Goal: Information Seeking & Learning: Learn about a topic

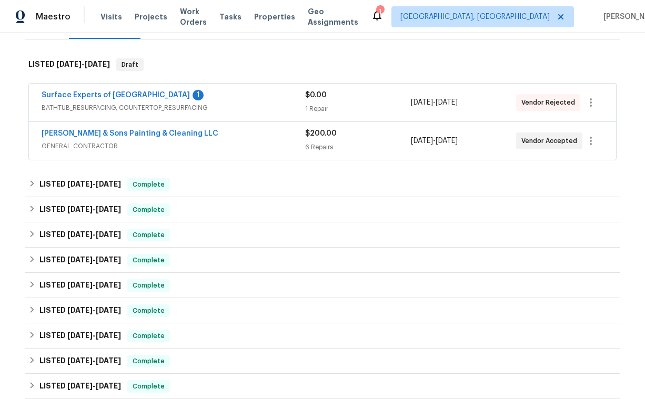
scroll to position [154, 0]
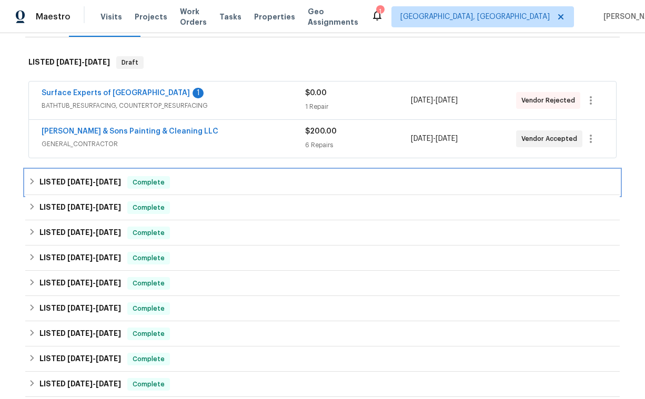
click at [96, 183] on span "[DATE] - [DATE]" at bounding box center [94, 181] width 54 height 7
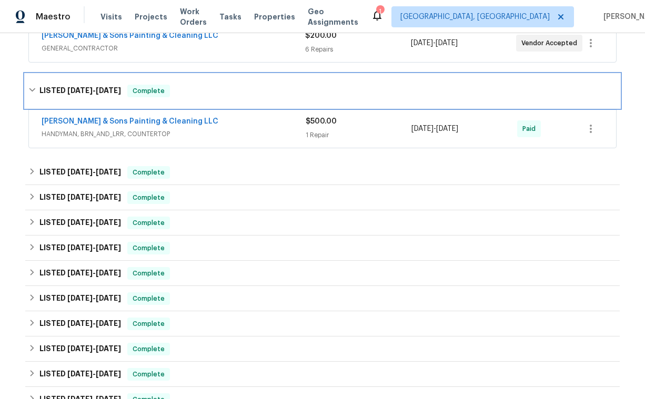
scroll to position [252, 0]
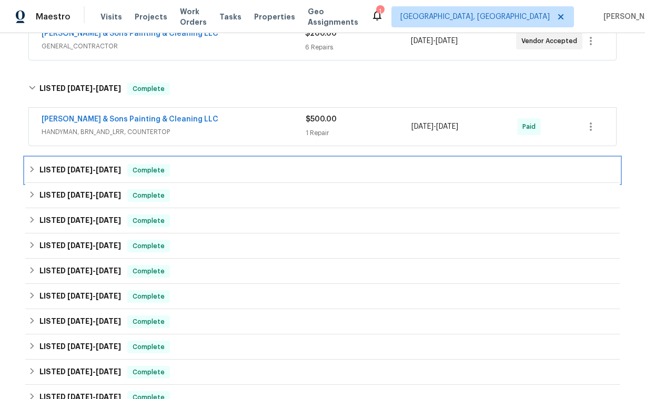
click at [93, 174] on h6 "LISTED 5/21/25 - 5/26/25" at bounding box center [80, 170] width 82 height 13
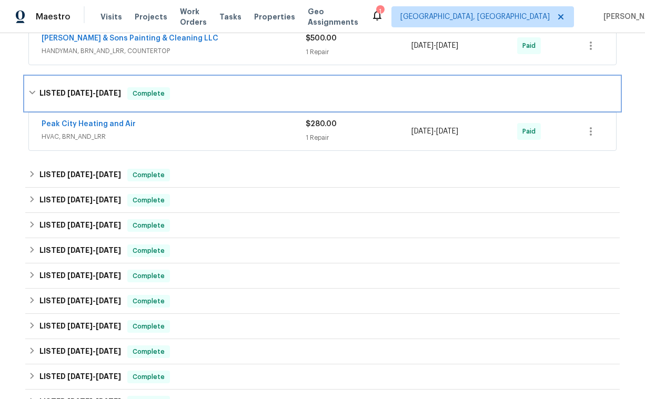
scroll to position [336, 0]
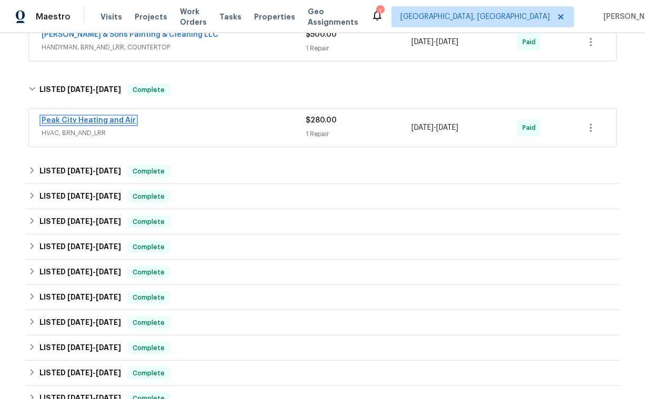
click at [88, 118] on link "Peak City Heating and Air" at bounding box center [89, 120] width 94 height 7
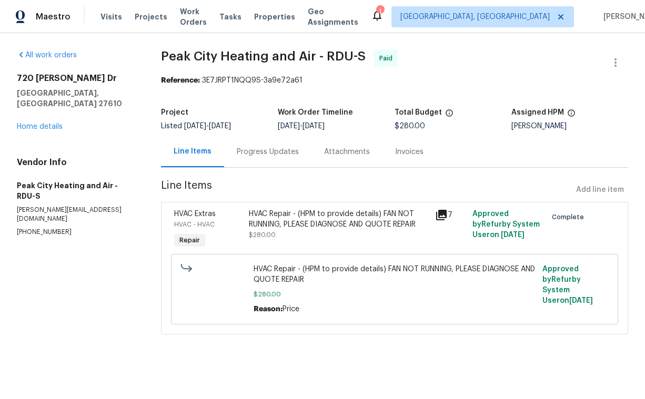
click at [346, 155] on div "Attachments" at bounding box center [347, 152] width 46 height 11
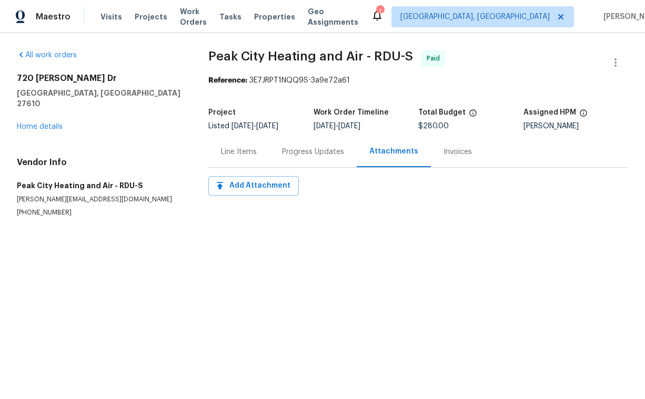
click at [320, 154] on div "Progress Updates" at bounding box center [313, 152] width 62 height 11
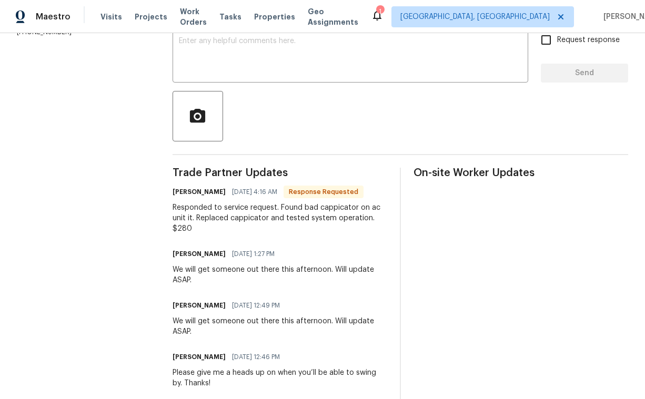
scroll to position [187, 0]
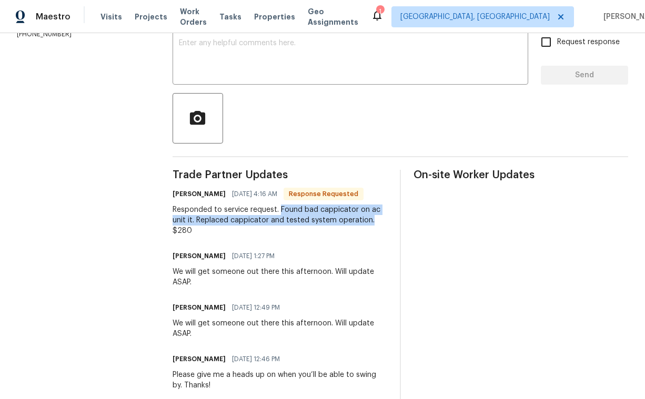
drag, startPoint x: 282, startPoint y: 209, endPoint x: 380, endPoint y: 221, distance: 99.0
click at [380, 221] on div "Responded to service request. Found bad cappicator on ac unit it. Replaced capp…" at bounding box center [280, 221] width 215 height 32
copy div "Found bad cappicator on ac unit it. Replaced cappicator and tested system opera…"
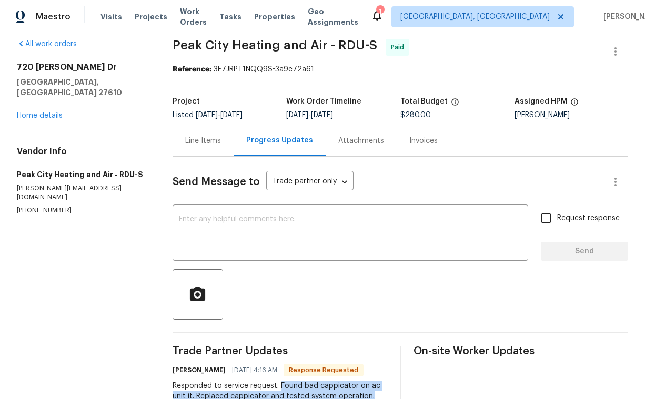
scroll to position [1, 0]
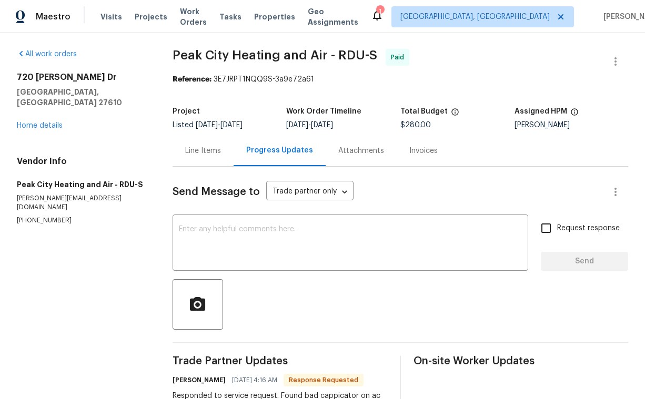
click at [359, 152] on div "Attachments" at bounding box center [361, 151] width 46 height 11
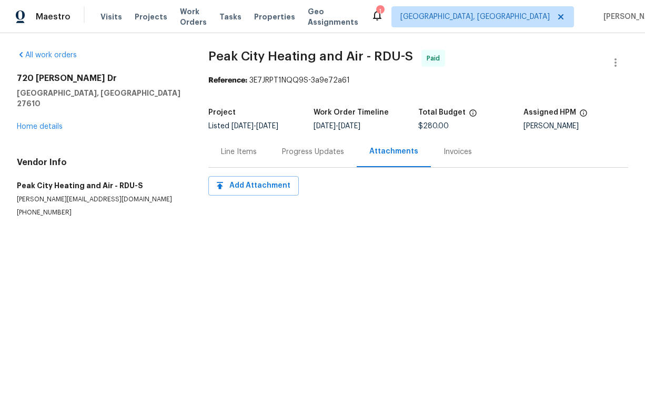
click at [242, 154] on div "Line Items" at bounding box center [239, 152] width 36 height 11
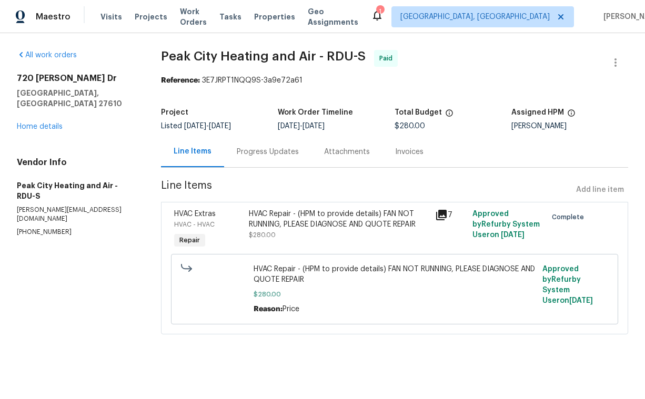
click at [274, 153] on div "Progress Updates" at bounding box center [268, 152] width 62 height 11
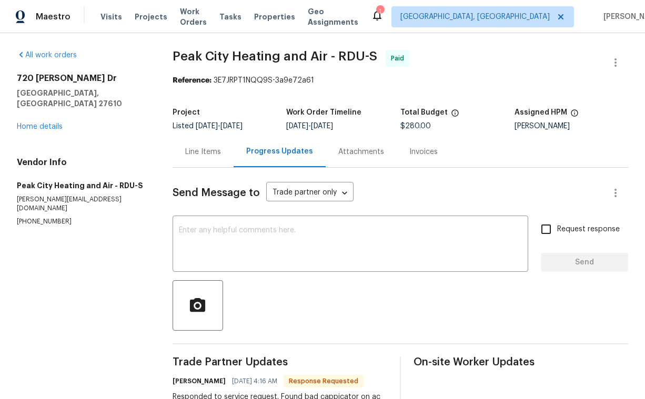
click at [359, 154] on div "Attachments" at bounding box center [361, 152] width 46 height 11
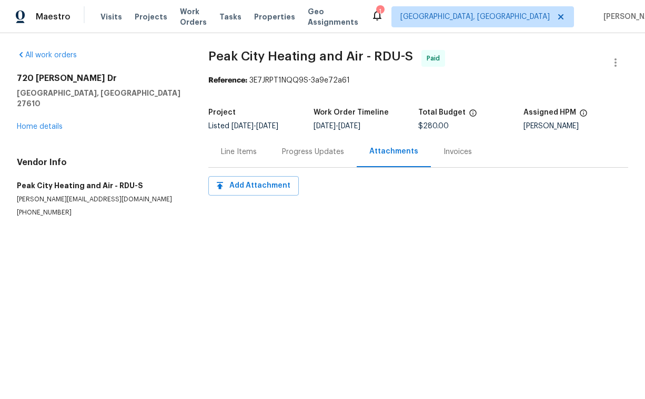
click at [432, 155] on div "Invoices" at bounding box center [458, 151] width 54 height 31
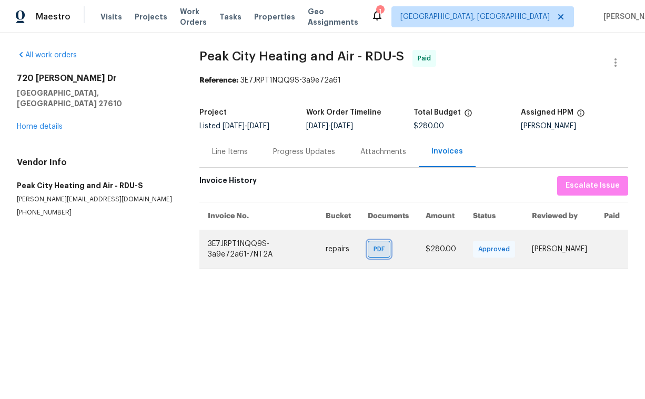
click at [388, 250] on div "PDF" at bounding box center [379, 249] width 23 height 17
click at [257, 244] on td "3E7JRPT1NQQ9S-3a9e72a61-7NT2A" at bounding box center [258, 249] width 118 height 38
click at [375, 243] on div "PDF" at bounding box center [379, 249] width 23 height 17
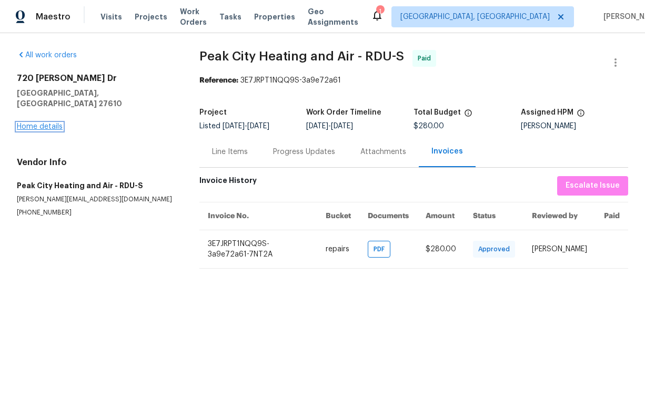
click at [45, 123] on link "Home details" at bounding box center [40, 126] width 46 height 7
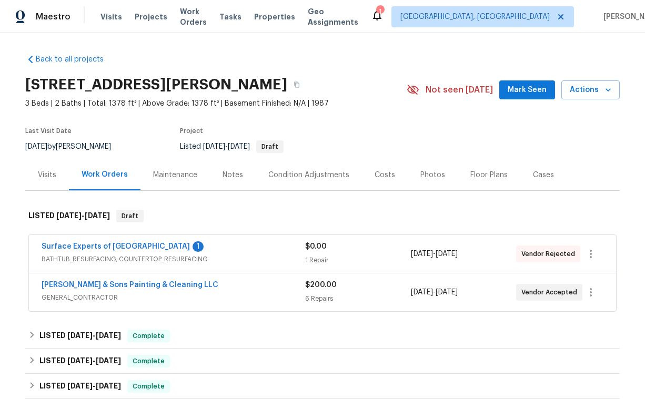
click at [51, 178] on div "Visits" at bounding box center [47, 175] width 18 height 11
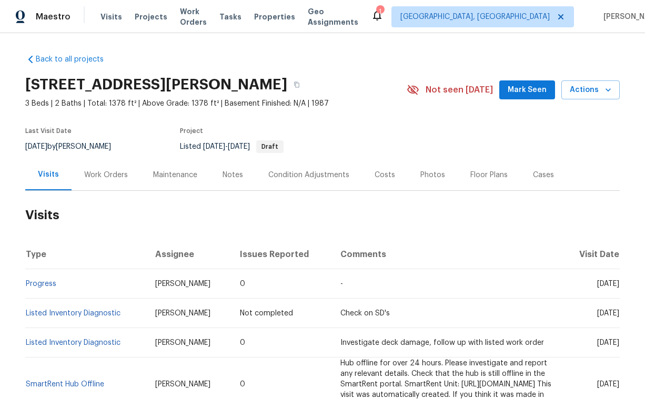
click at [170, 176] on div "Maintenance" at bounding box center [175, 175] width 44 height 11
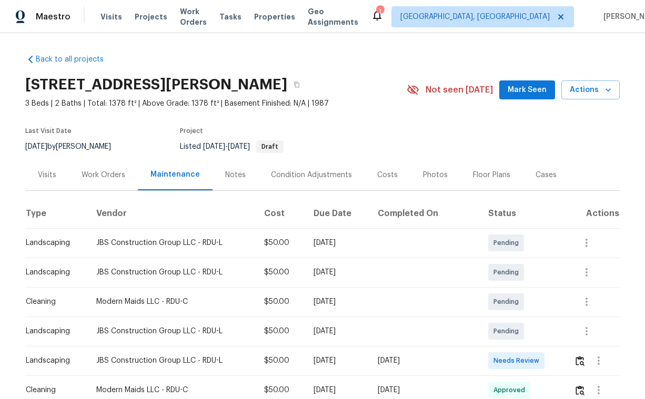
click at [45, 174] on div "Visits" at bounding box center [47, 175] width 18 height 11
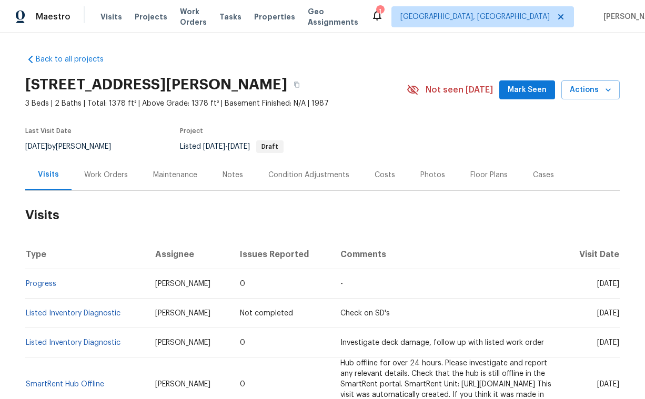
click at [94, 175] on div "Work Orders" at bounding box center [106, 175] width 44 height 11
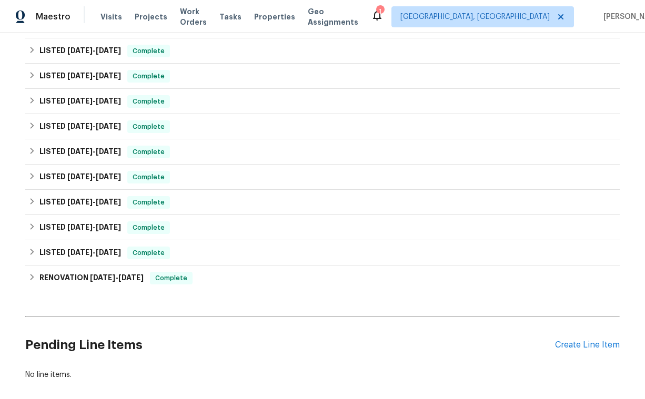
scroll to position [371, 0]
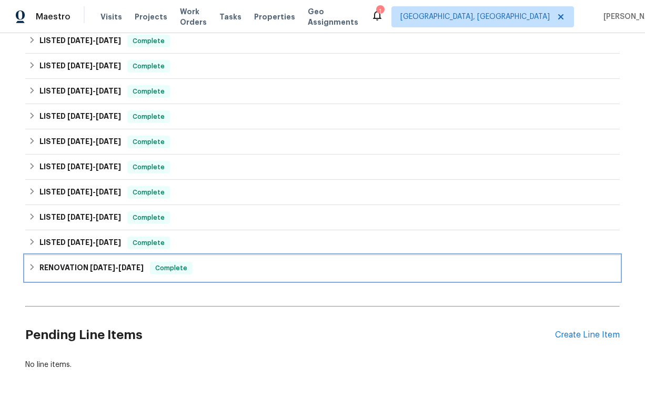
click at [87, 267] on h6 "RENOVATION 3/27/24 - 4/3/24" at bounding box center [91, 268] width 104 height 13
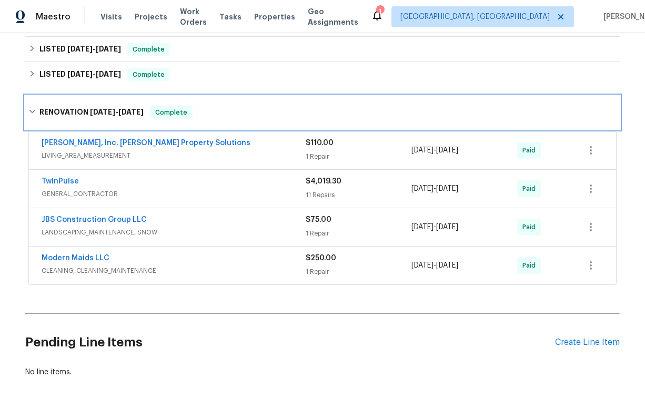
scroll to position [542, 0]
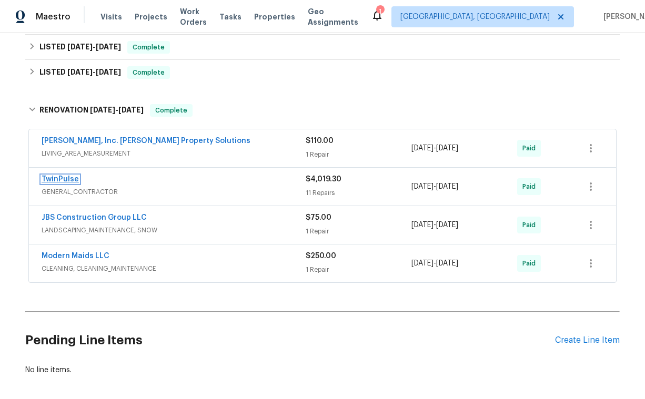
click at [55, 178] on link "TwinPulse" at bounding box center [60, 179] width 37 height 7
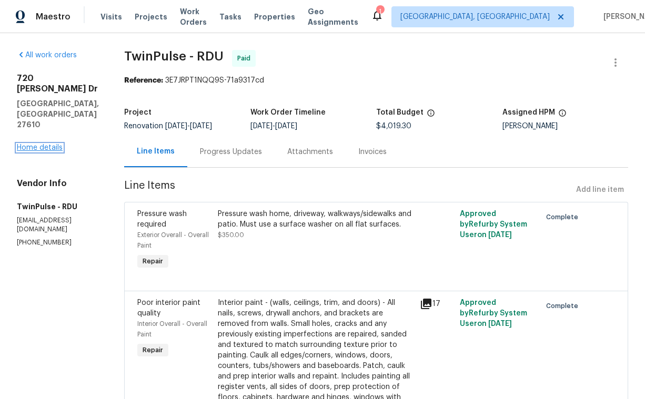
click at [40, 144] on link "Home details" at bounding box center [40, 147] width 46 height 7
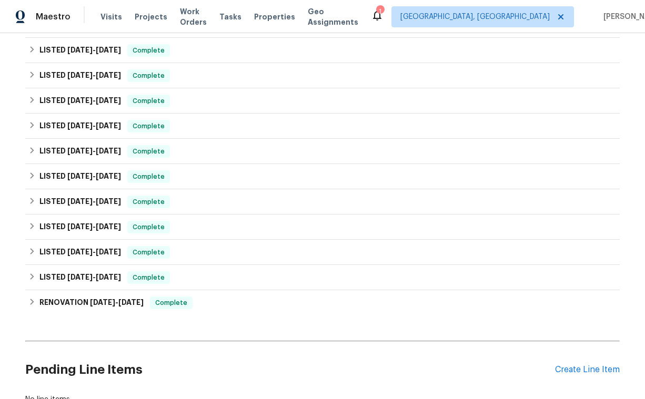
scroll to position [339, 0]
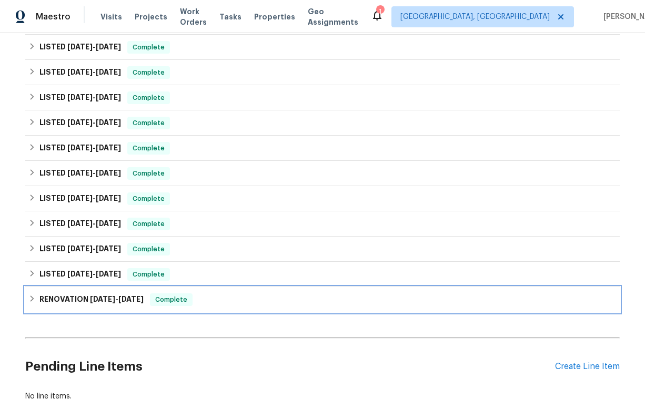
click at [131, 294] on h6 "RENOVATION 3/27/24 - 4/3/24" at bounding box center [91, 300] width 104 height 13
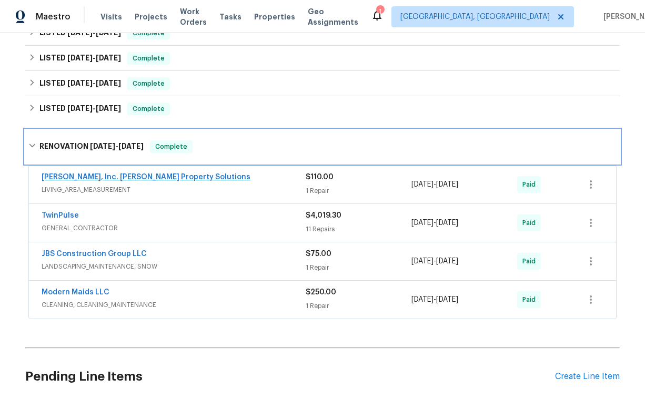
scroll to position [477, 0]
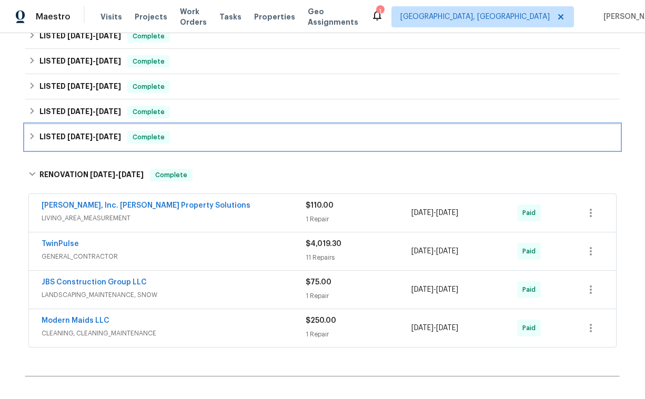
click at [82, 136] on span "[DATE]" at bounding box center [79, 136] width 25 height 7
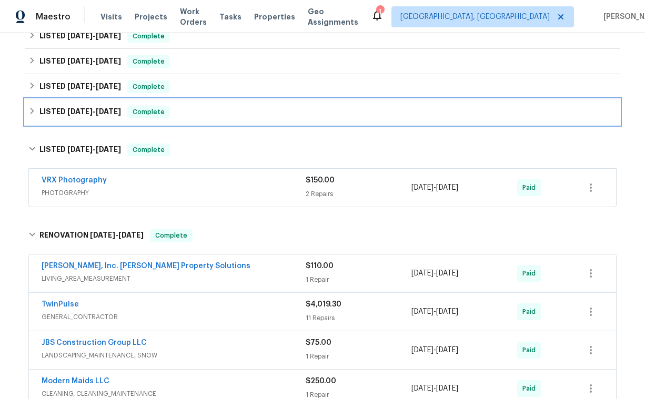
click at [84, 117] on h6 "LISTED 5/21/24 - 5/24/24" at bounding box center [80, 112] width 82 height 13
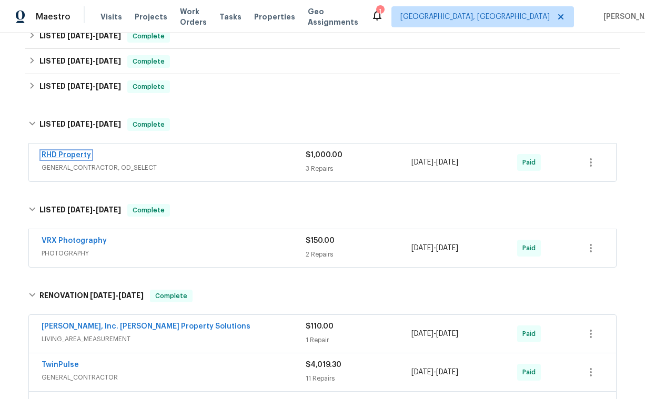
click at [81, 153] on link "RHD Property" at bounding box center [66, 155] width 49 height 7
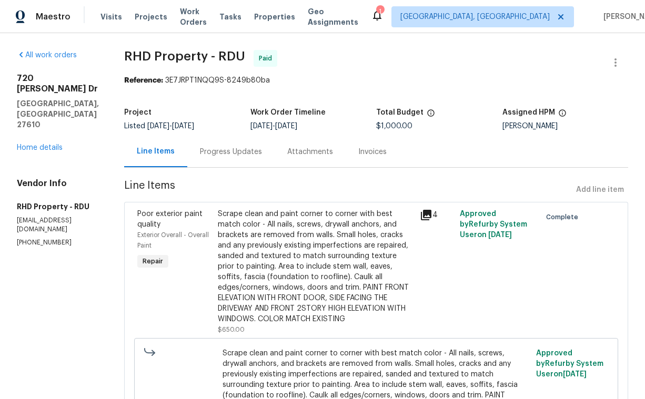
click at [29, 112] on div "[STREET_ADDRESS][PERSON_NAME][PERSON_NAME] Home details" at bounding box center [58, 113] width 82 height 80
click at [29, 144] on link "Home details" at bounding box center [40, 147] width 46 height 7
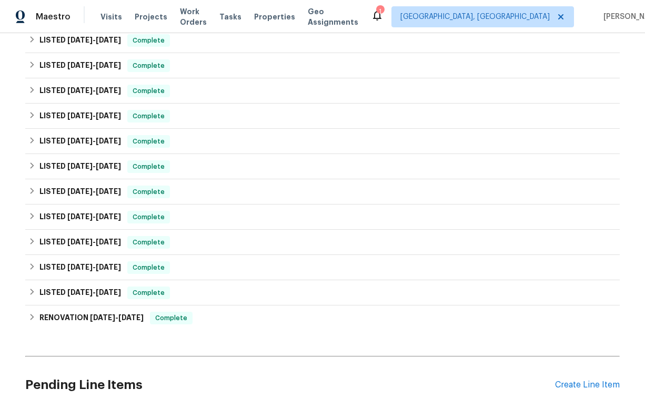
scroll to position [330, 0]
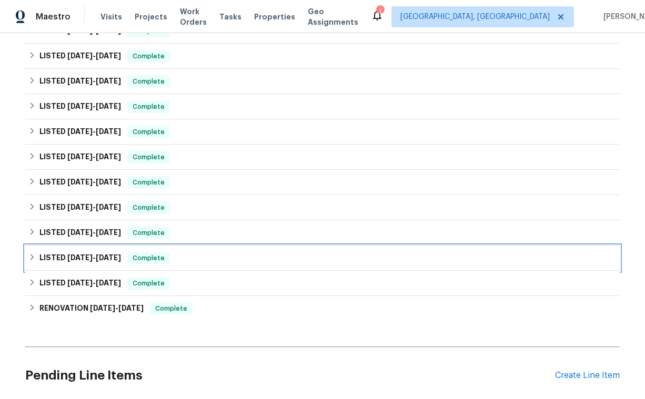
click at [80, 255] on span "[DATE]" at bounding box center [79, 257] width 25 height 7
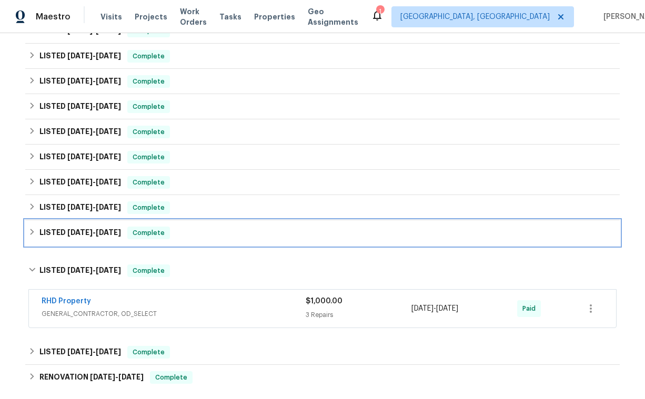
click at [78, 233] on span "[DATE]" at bounding box center [79, 232] width 25 height 7
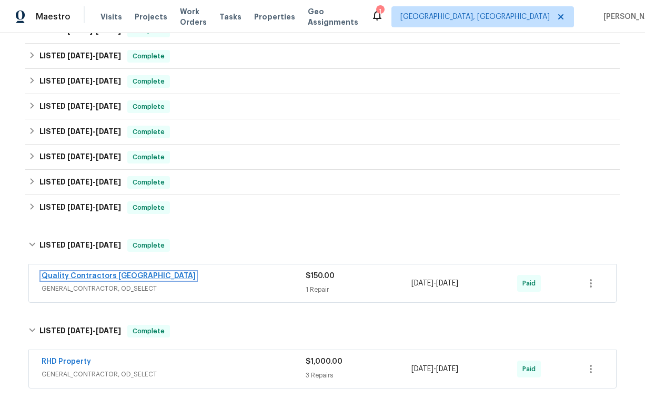
click at [82, 277] on link "Quality Contractors [GEOGRAPHIC_DATA]" at bounding box center [119, 276] width 154 height 7
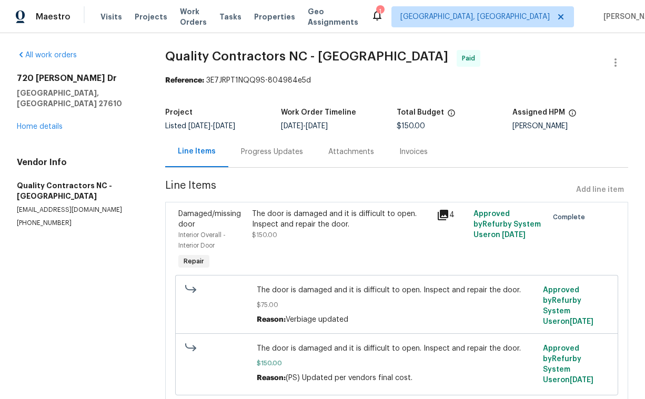
click at [355, 147] on div "Attachments" at bounding box center [351, 152] width 46 height 11
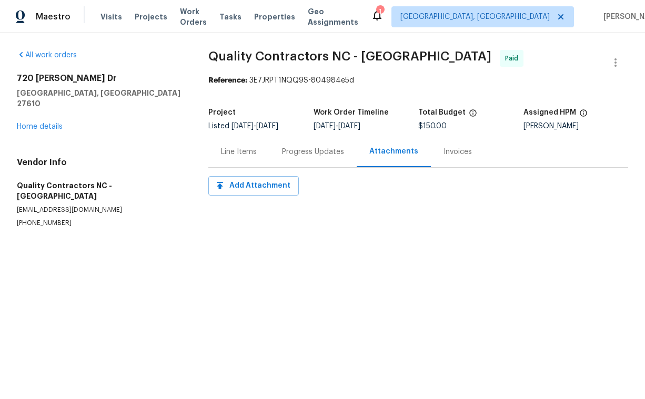
click at [314, 155] on div "Progress Updates" at bounding box center [313, 152] width 62 height 11
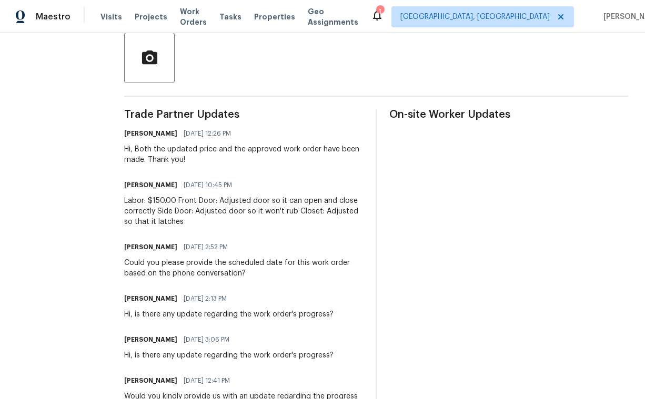
scroll to position [249, 0]
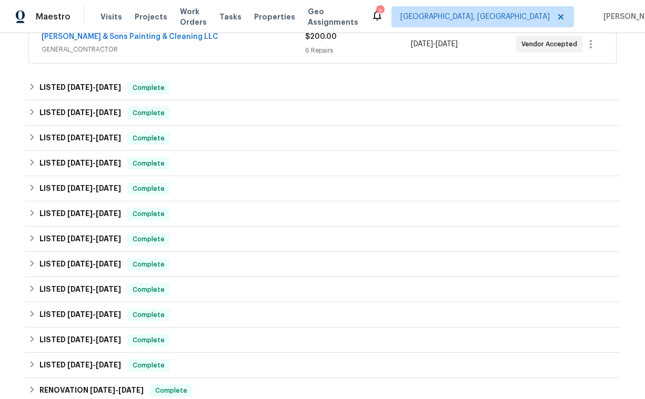
scroll to position [272, 0]
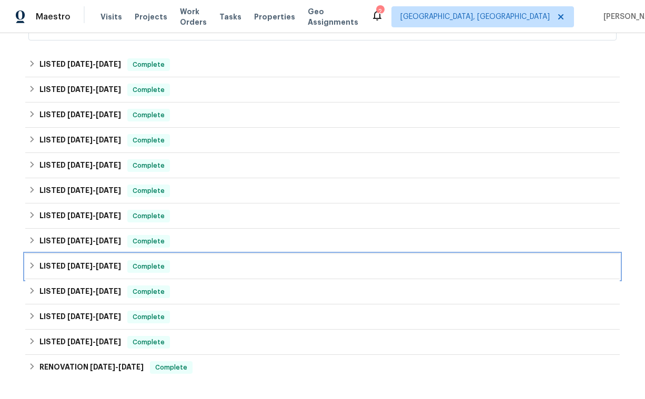
click at [95, 265] on span "[DATE] - [DATE]" at bounding box center [94, 266] width 54 height 7
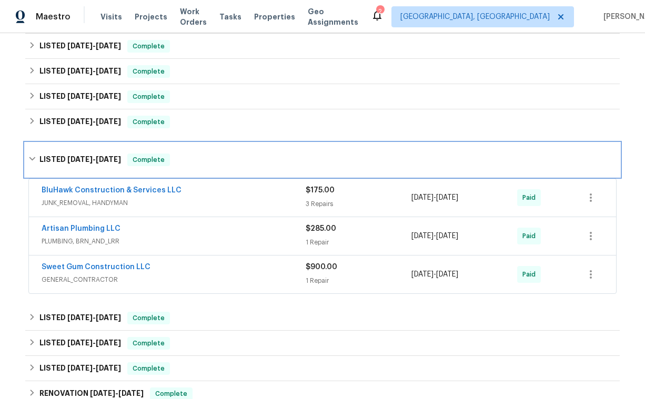
scroll to position [392, 0]
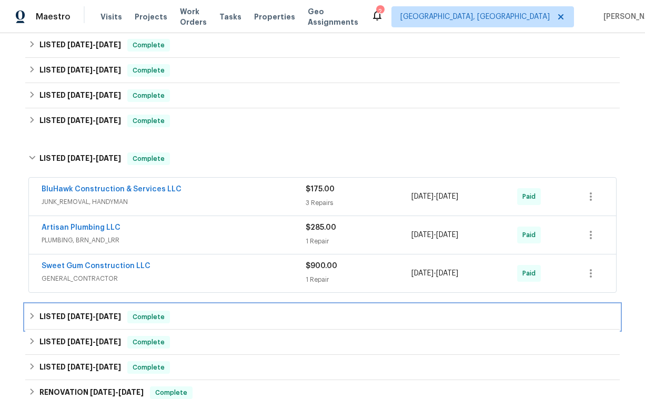
click at [85, 320] on span "[DATE]" at bounding box center [79, 316] width 25 height 7
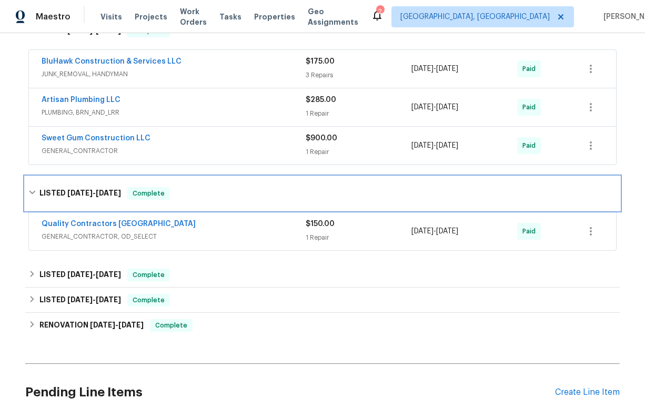
scroll to position [524, 0]
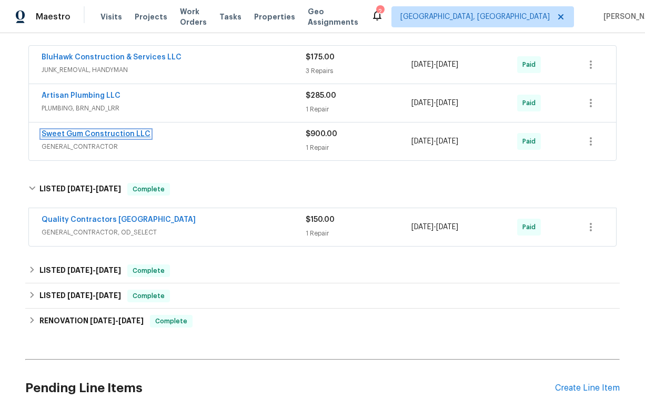
click at [75, 133] on link "Sweet Gum Construction LLC" at bounding box center [96, 134] width 109 height 7
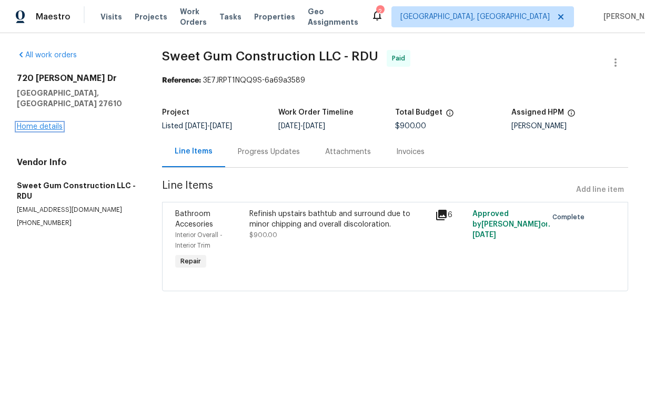
click at [47, 123] on link "Home details" at bounding box center [40, 126] width 46 height 7
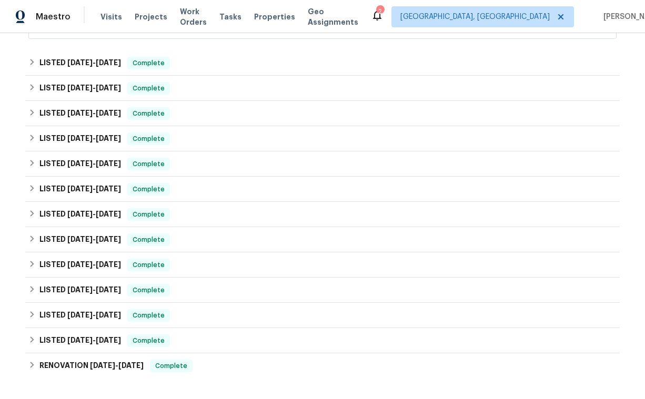
scroll to position [278, 0]
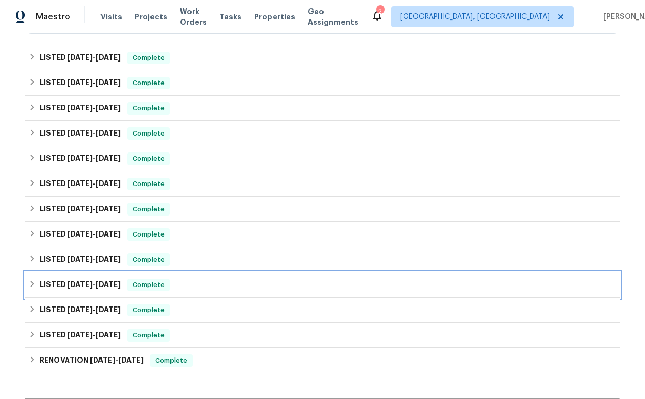
click at [78, 281] on span "[DATE]" at bounding box center [79, 284] width 25 height 7
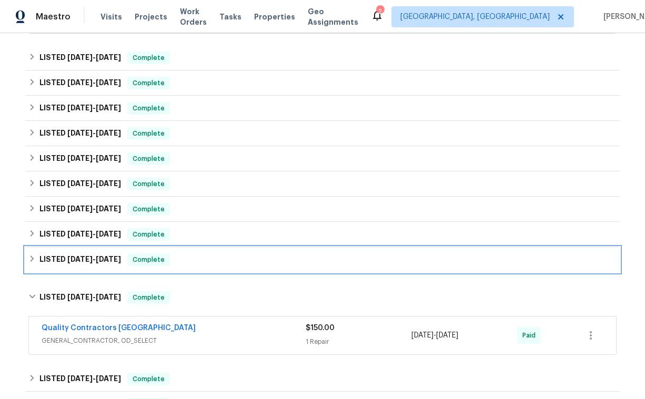
click at [78, 260] on span "[DATE]" at bounding box center [79, 259] width 25 height 7
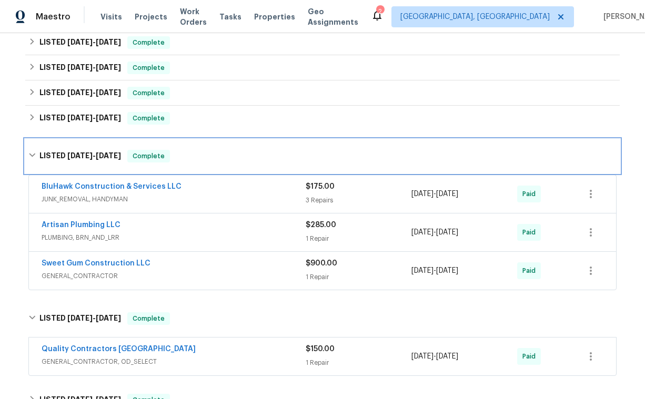
scroll to position [395, 0]
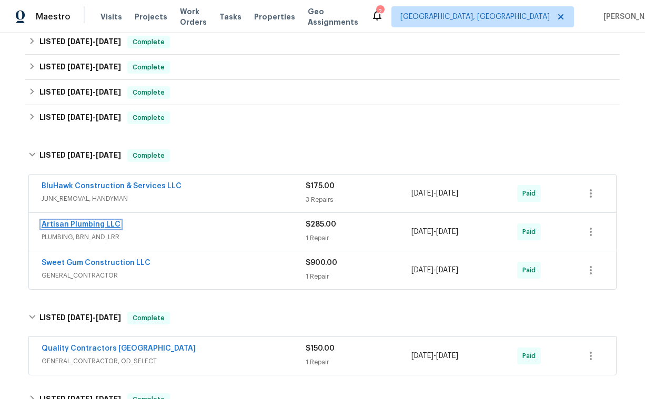
click at [81, 228] on link "Artisan Plumbing LLC" at bounding box center [81, 224] width 79 height 7
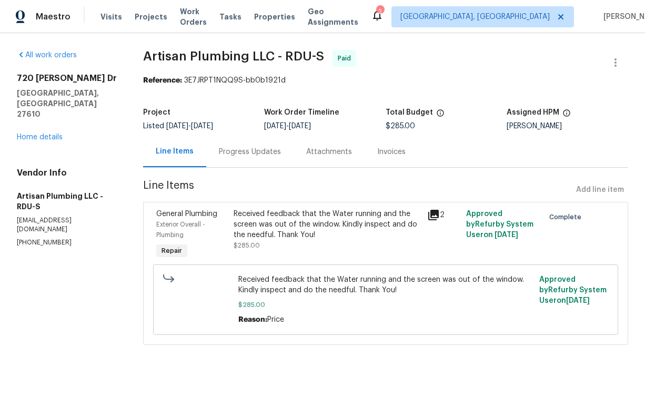
click at [279, 155] on div "Progress Updates" at bounding box center [250, 152] width 62 height 11
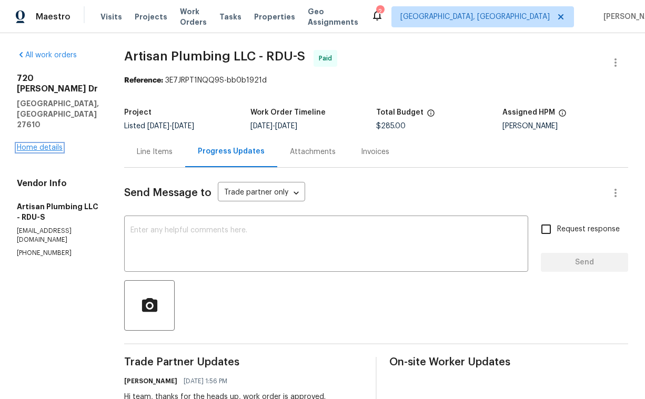
click at [43, 144] on link "Home details" at bounding box center [40, 147] width 46 height 7
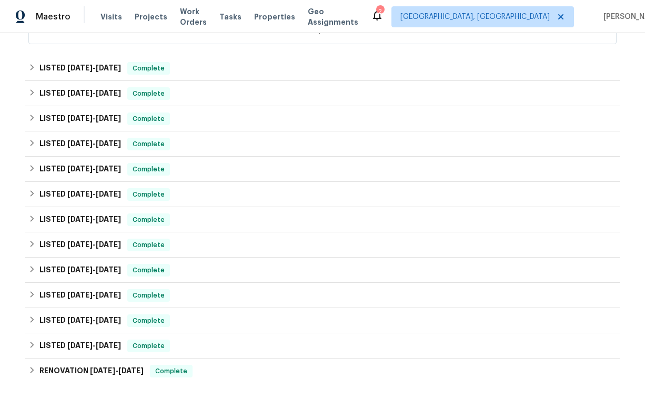
scroll to position [282, 0]
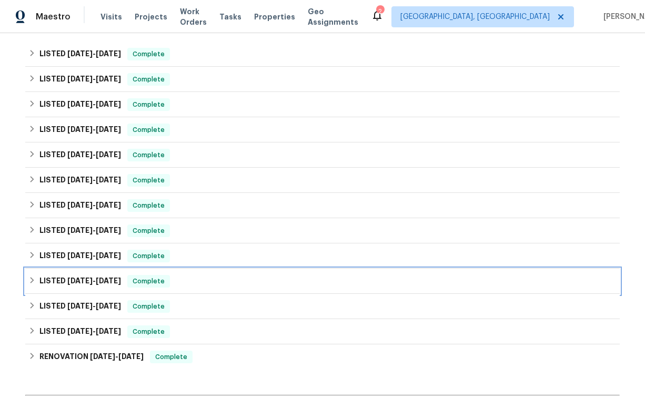
click at [93, 278] on span "[DATE] - [DATE]" at bounding box center [94, 280] width 54 height 7
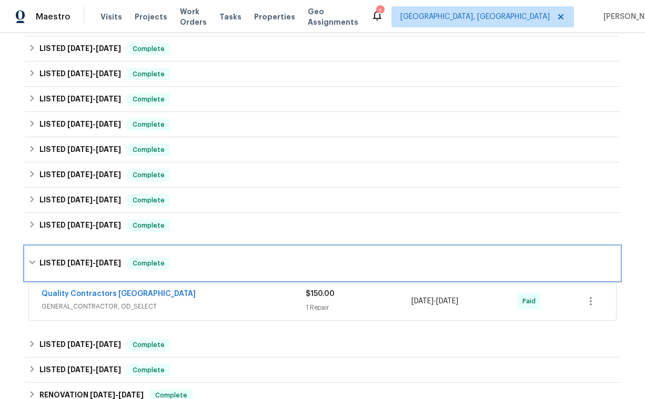
scroll to position [318, 0]
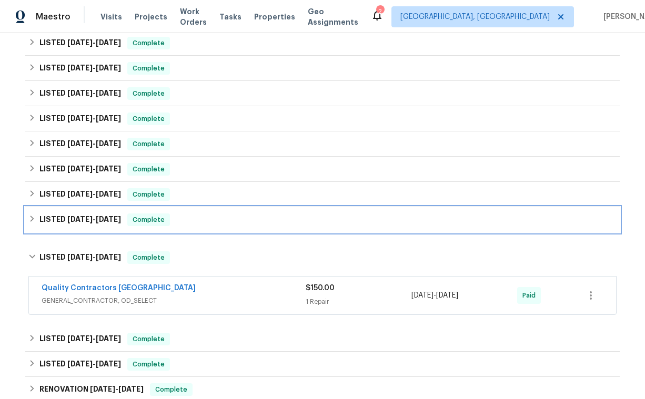
click at [83, 223] on span "[DATE]" at bounding box center [79, 219] width 25 height 7
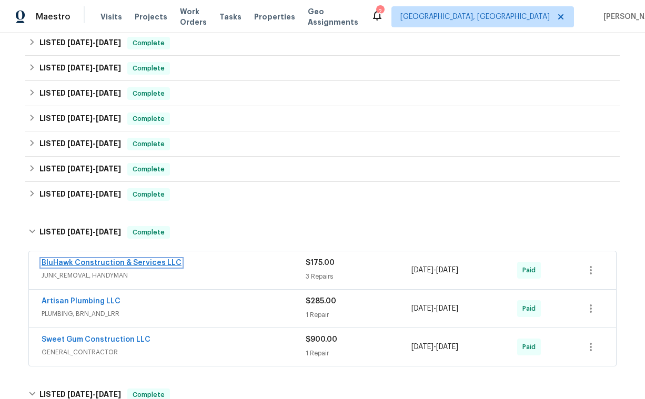
click at [123, 264] on link "BluHawk Construction & Services LLC" at bounding box center [112, 262] width 140 height 7
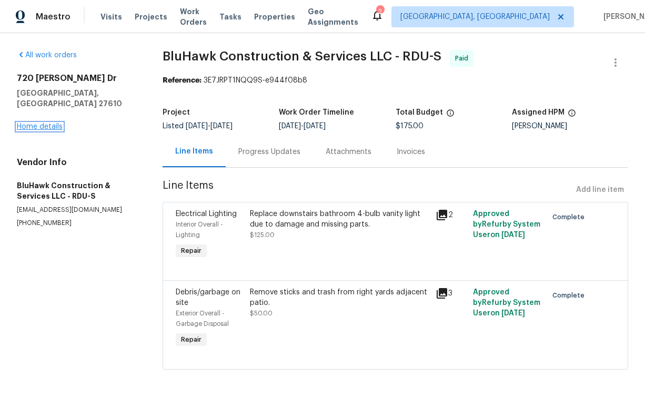
click at [36, 123] on link "Home details" at bounding box center [40, 126] width 46 height 7
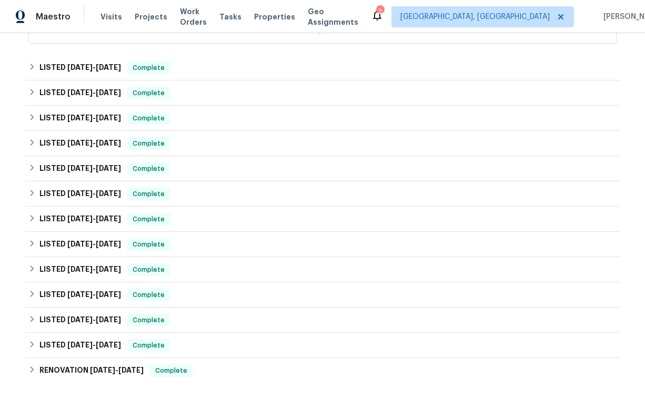
scroll to position [273, 0]
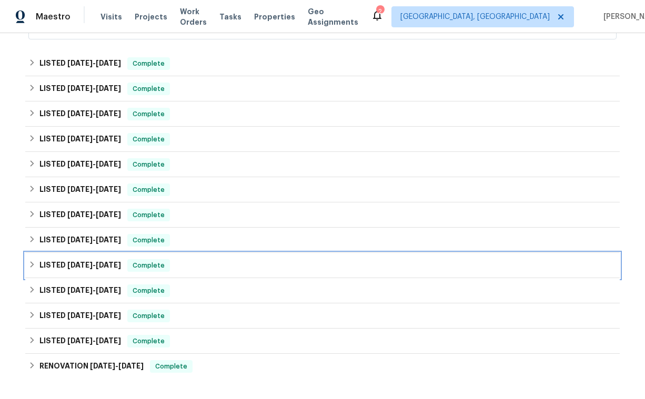
click at [78, 265] on span "[DATE]" at bounding box center [79, 265] width 25 height 7
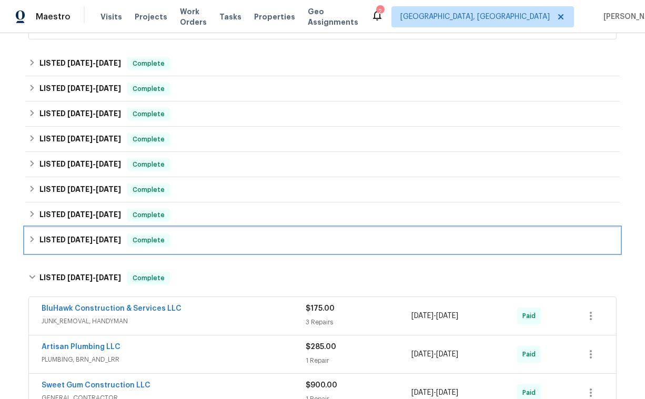
click at [83, 241] on span "[DATE]" at bounding box center [79, 239] width 25 height 7
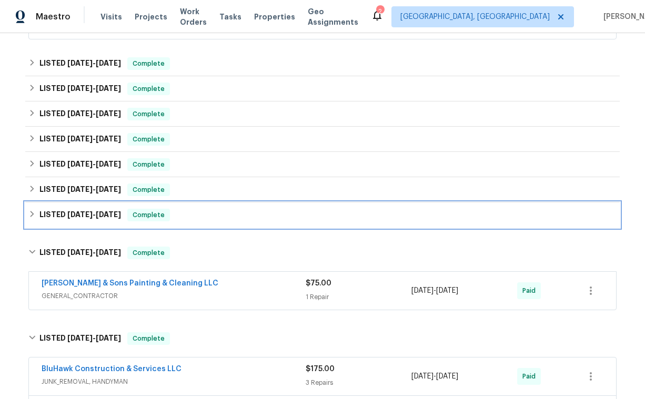
click at [84, 215] on span "[DATE]" at bounding box center [79, 214] width 25 height 7
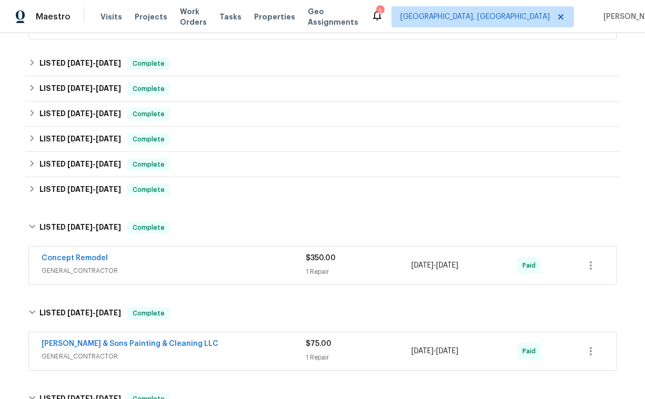
click at [79, 263] on span "Concept Remodel" at bounding box center [75, 258] width 66 height 11
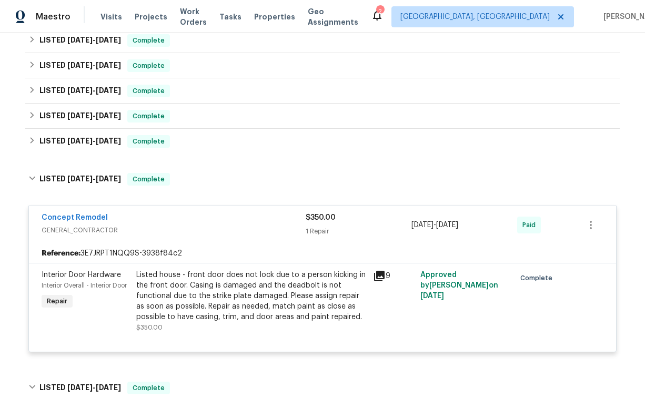
scroll to position [316, 0]
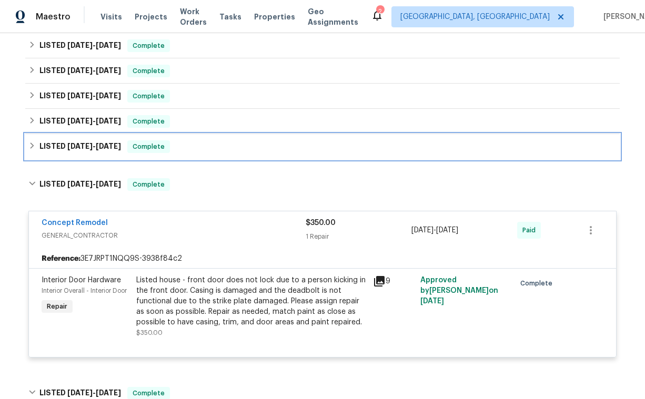
click at [70, 144] on span "[DATE]" at bounding box center [79, 146] width 25 height 7
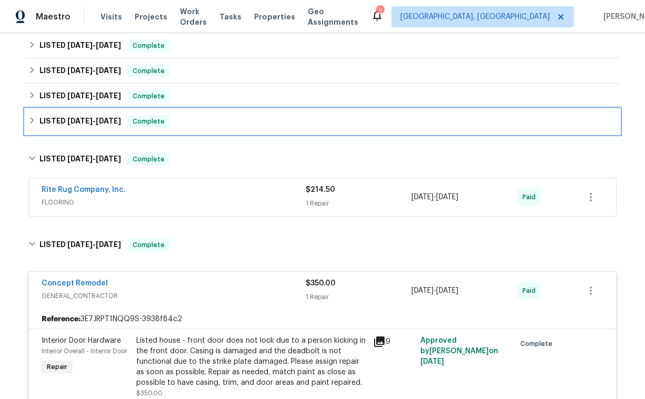
click at [82, 121] on span "[DATE]" at bounding box center [79, 120] width 25 height 7
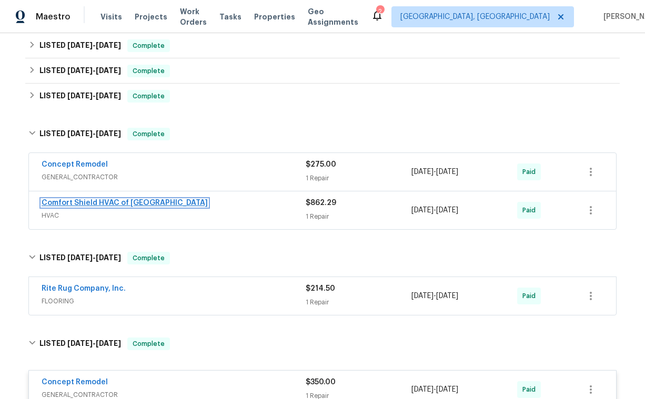
click at [78, 200] on link "Comfort Shield HVAC of [GEOGRAPHIC_DATA]" at bounding box center [125, 202] width 166 height 7
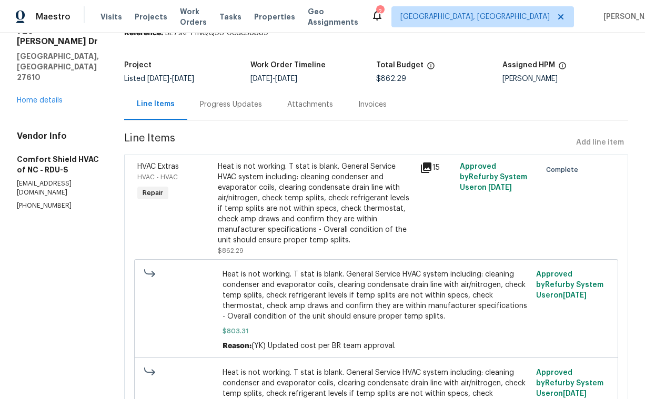
scroll to position [54, 0]
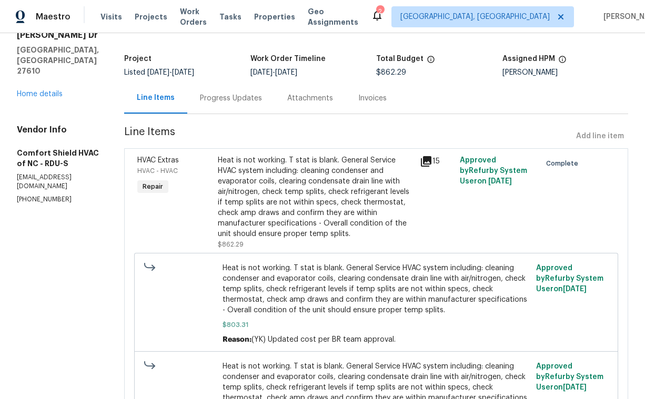
click at [333, 104] on div "Attachments" at bounding box center [310, 98] width 46 height 11
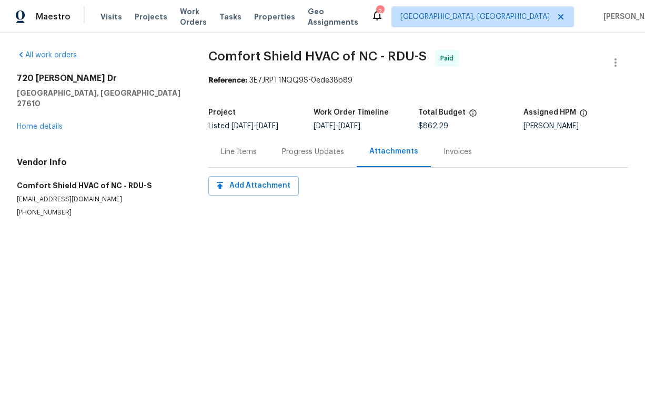
click at [293, 154] on div "Progress Updates" at bounding box center [313, 152] width 62 height 11
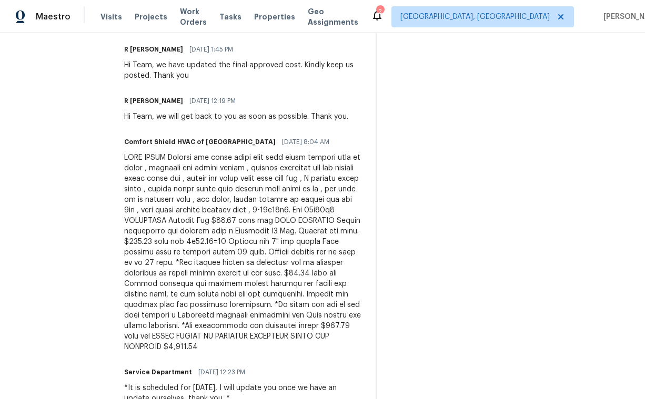
scroll to position [798, 0]
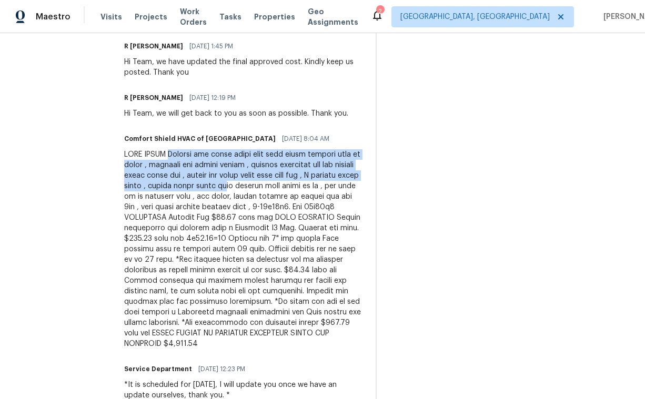
drag, startPoint x: 199, startPoint y: 166, endPoint x: 340, endPoint y: 158, distance: 140.7
click at [340, 158] on div "Comfort Shield HVAC of NC [DATE] 8:04 AM" at bounding box center [243, 241] width 239 height 218
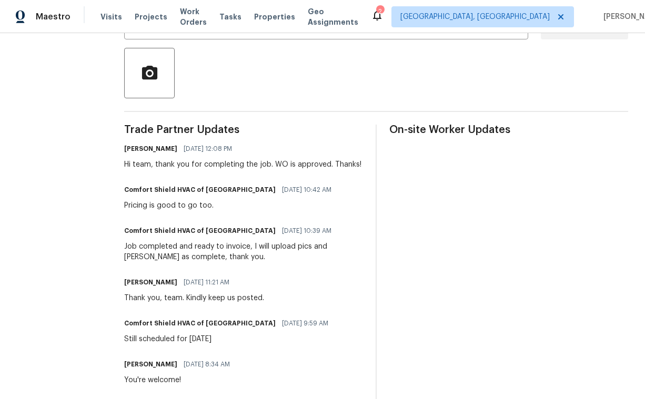
scroll to position [0, 0]
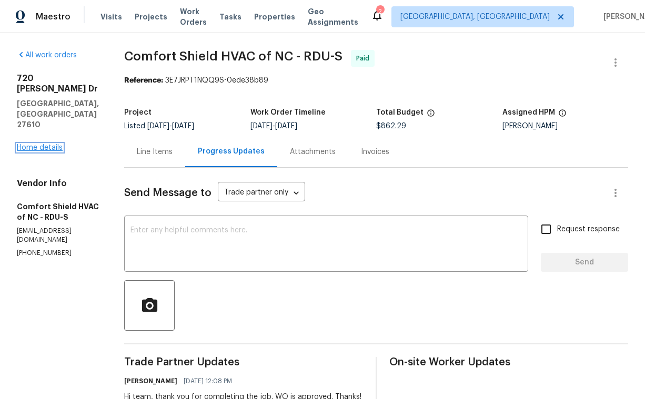
click at [42, 144] on link "Home details" at bounding box center [40, 147] width 46 height 7
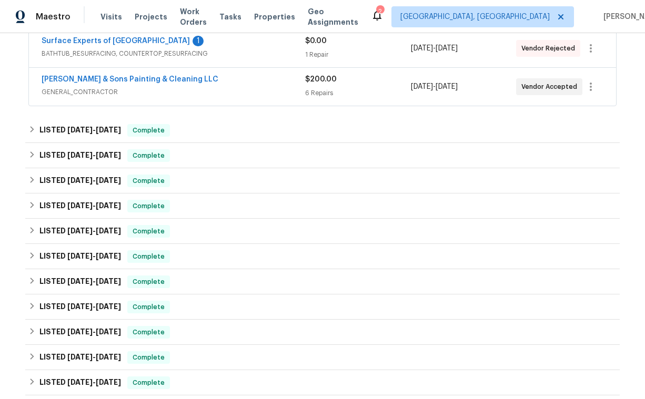
scroll to position [211, 0]
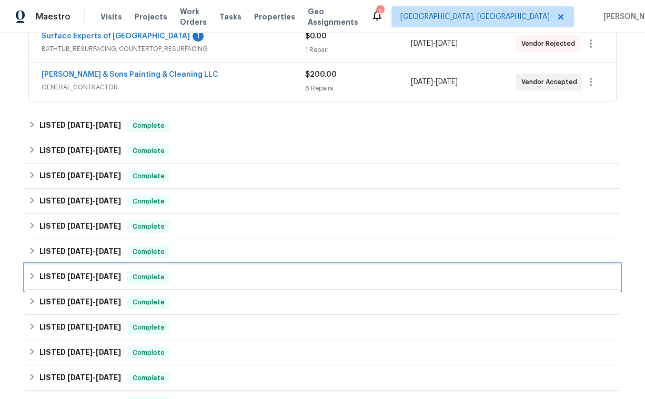
click at [102, 272] on h6 "LISTED [DATE] - [DATE]" at bounding box center [80, 277] width 82 height 13
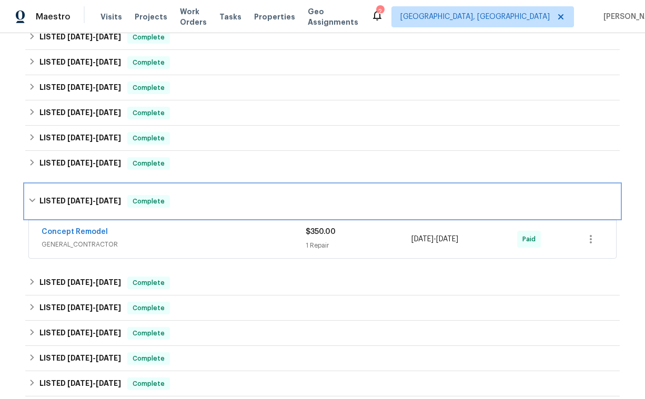
scroll to position [299, 0]
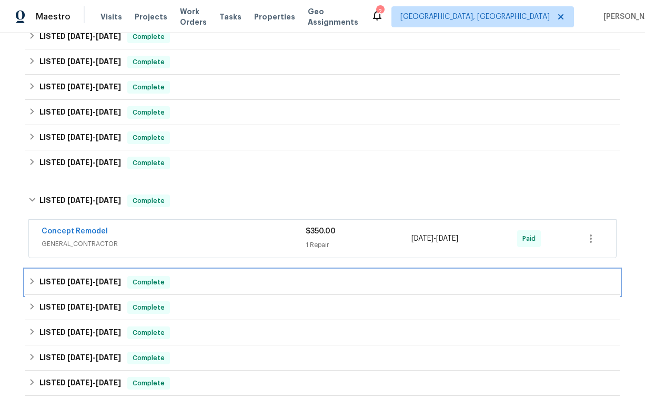
click at [98, 280] on span "[DATE] - [DATE]" at bounding box center [94, 281] width 54 height 7
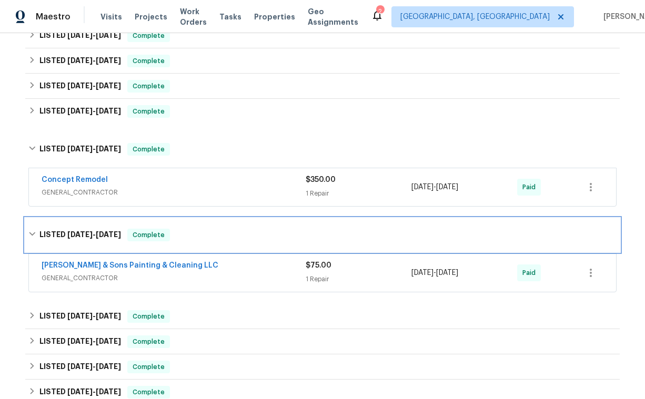
scroll to position [355, 0]
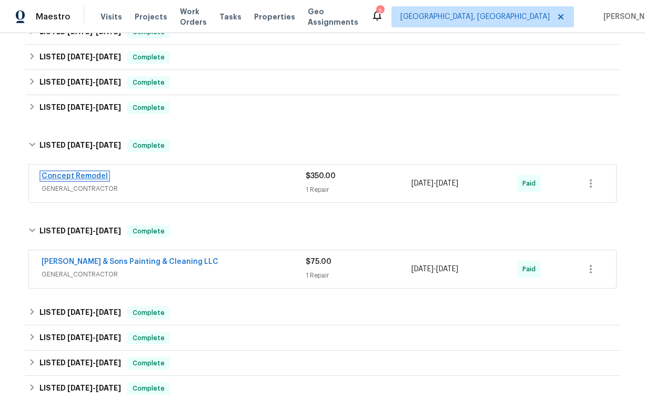
click at [82, 175] on link "Concept Remodel" at bounding box center [75, 176] width 66 height 7
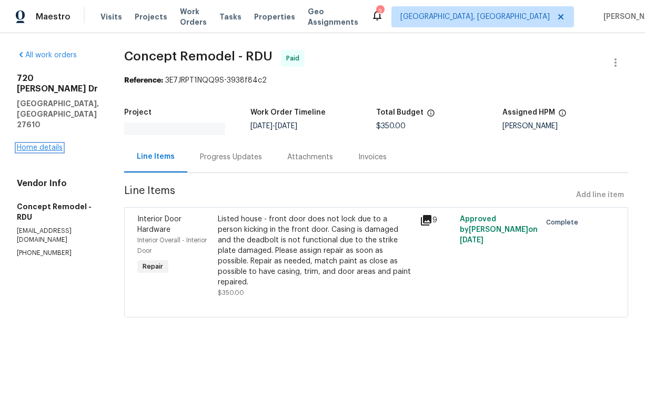
click at [54, 144] on link "Home details" at bounding box center [40, 147] width 46 height 7
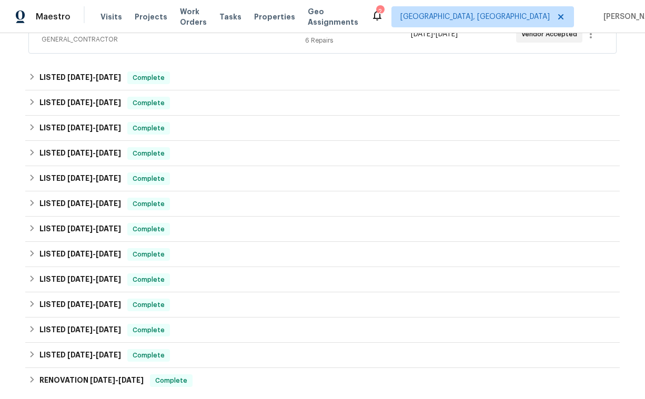
scroll to position [295, 0]
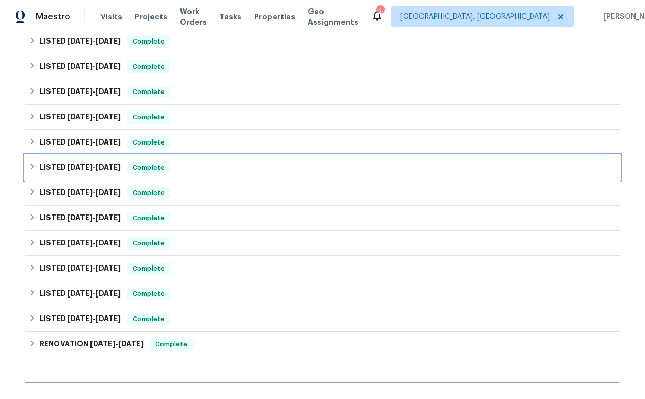
click at [74, 170] on span "[DATE]" at bounding box center [79, 167] width 25 height 7
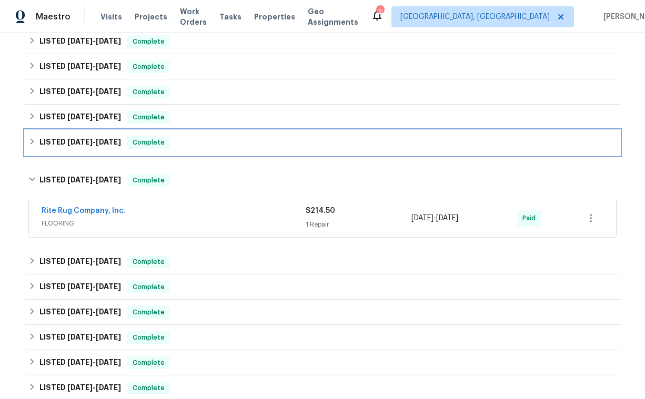
click at [70, 142] on span "[DATE]" at bounding box center [79, 141] width 25 height 7
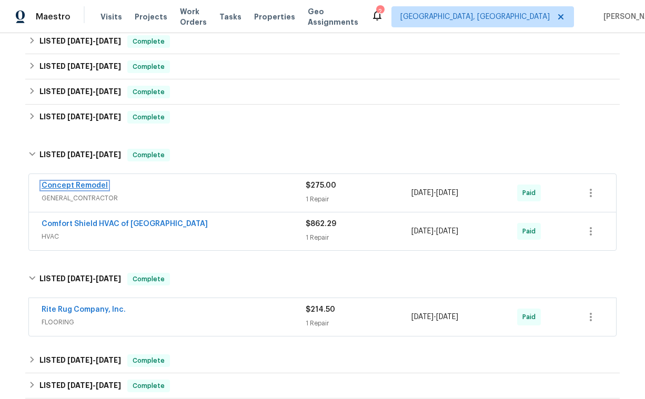
click at [96, 188] on link "Concept Remodel" at bounding box center [75, 185] width 66 height 7
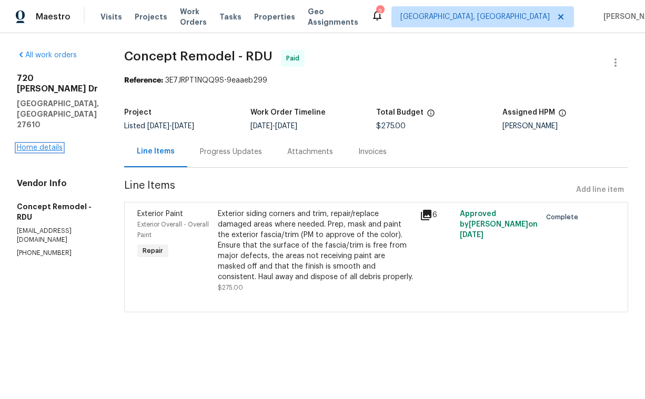
click at [31, 144] on link "Home details" at bounding box center [40, 147] width 46 height 7
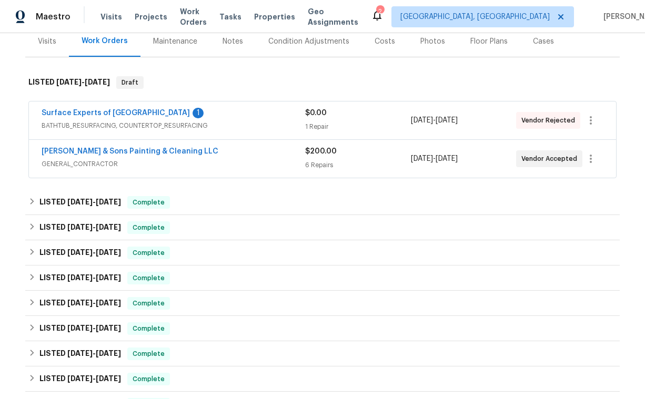
scroll to position [142, 0]
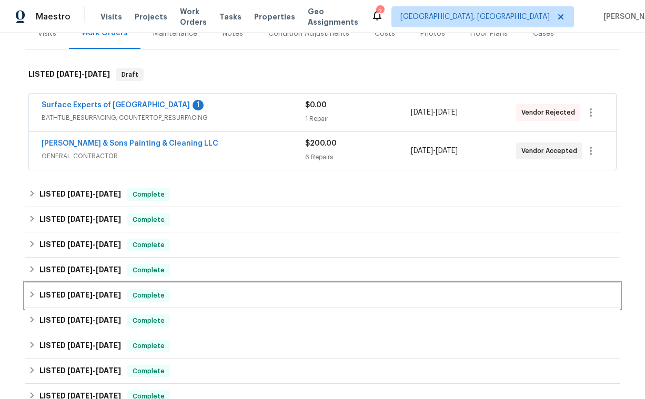
click at [79, 295] on span "[DATE]" at bounding box center [79, 295] width 25 height 7
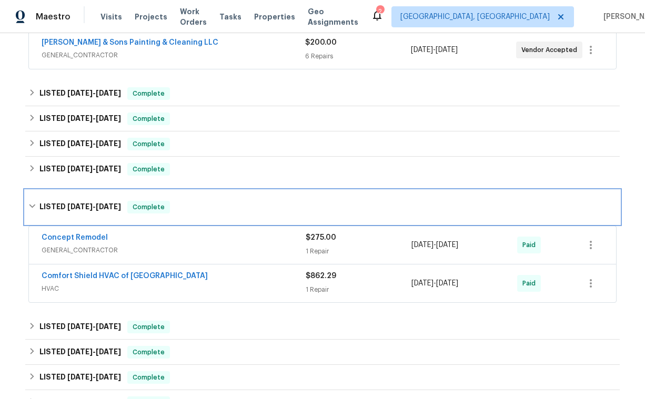
scroll to position [243, 0]
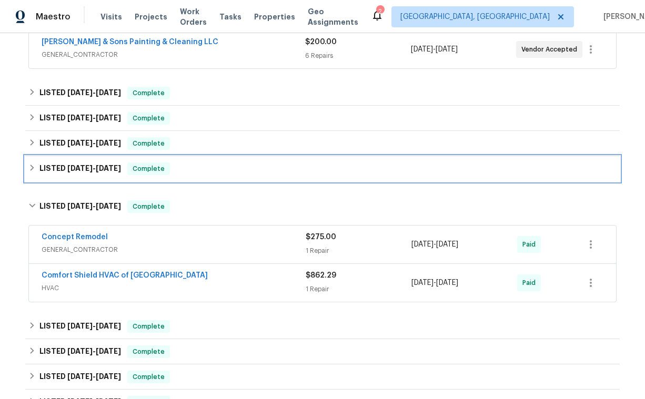
click at [77, 172] on h6 "LISTED [DATE] - [DATE]" at bounding box center [80, 169] width 82 height 13
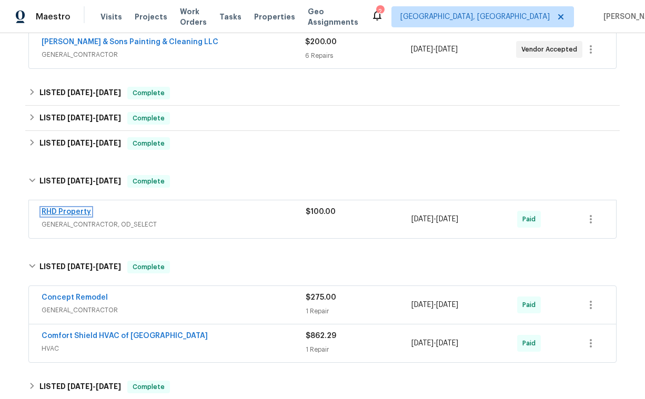
click at [76, 210] on link "RHD Property" at bounding box center [66, 211] width 49 height 7
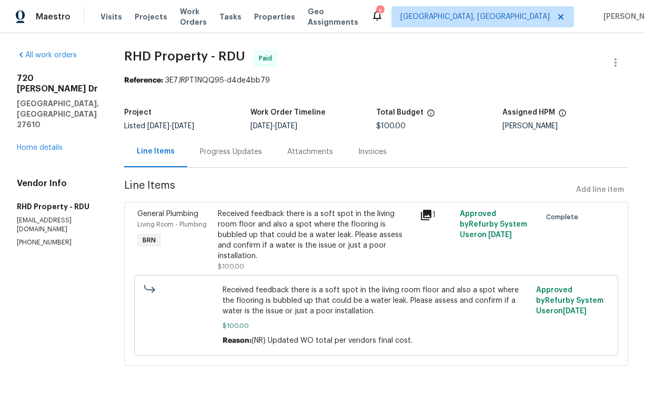
click at [38, 110] on div "[STREET_ADDRESS][PERSON_NAME][PERSON_NAME] Home details" at bounding box center [58, 113] width 82 height 80
click at [37, 144] on link "Home details" at bounding box center [40, 147] width 46 height 7
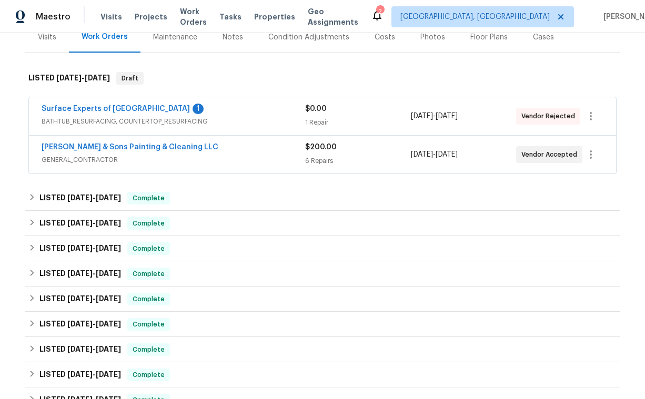
scroll to position [145, 0]
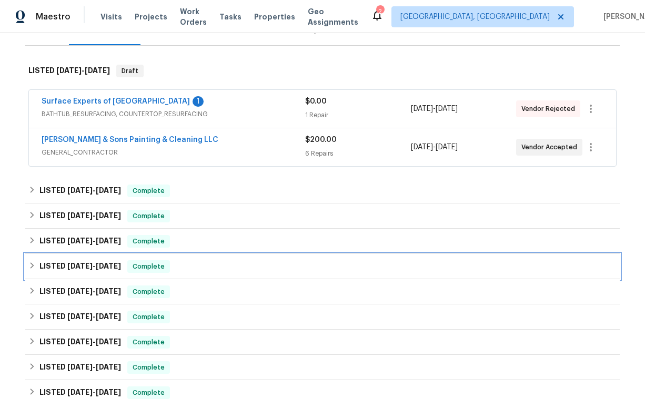
click at [77, 267] on span "[DATE]" at bounding box center [79, 266] width 25 height 7
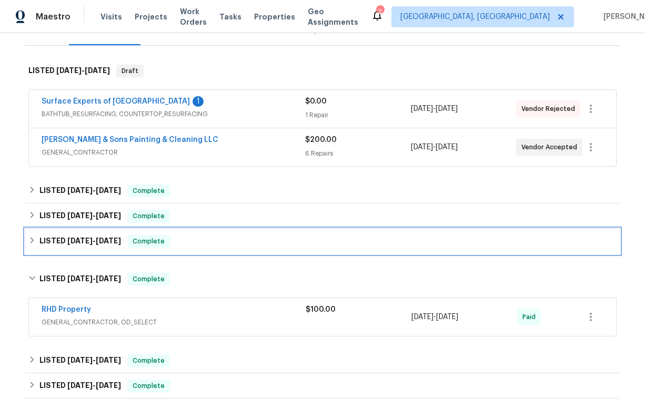
click at [82, 239] on span "[DATE]" at bounding box center [79, 240] width 25 height 7
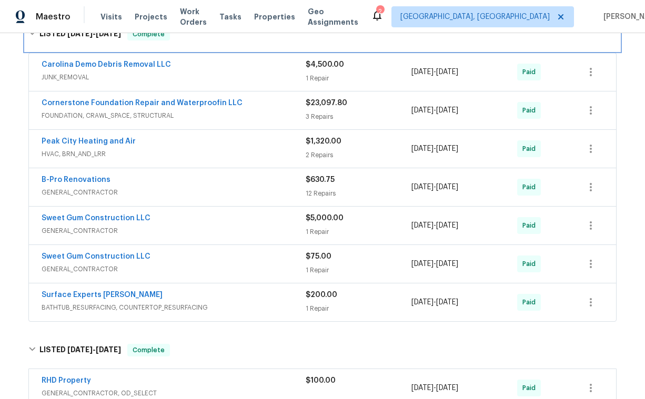
scroll to position [367, 0]
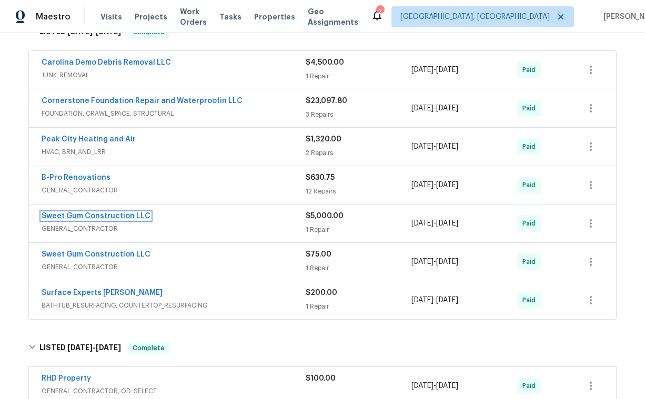
click at [92, 219] on link "Sweet Gum Construction LLC" at bounding box center [96, 216] width 109 height 7
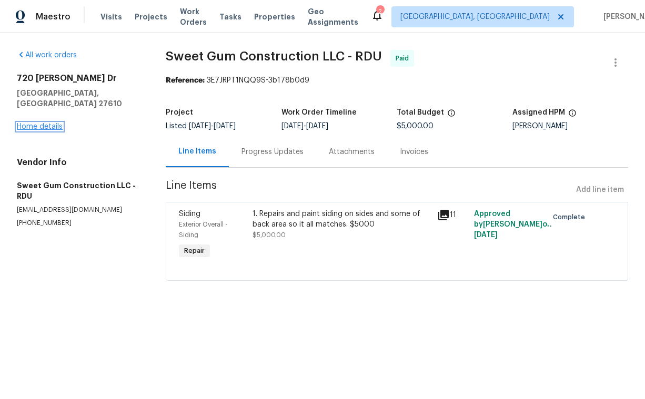
click at [37, 123] on link "Home details" at bounding box center [40, 126] width 46 height 7
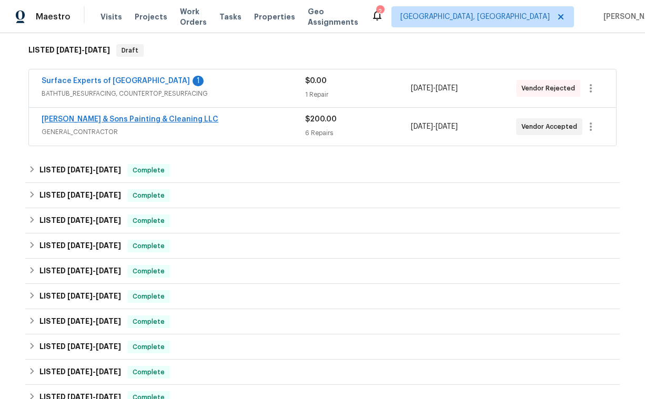
scroll to position [169, 0]
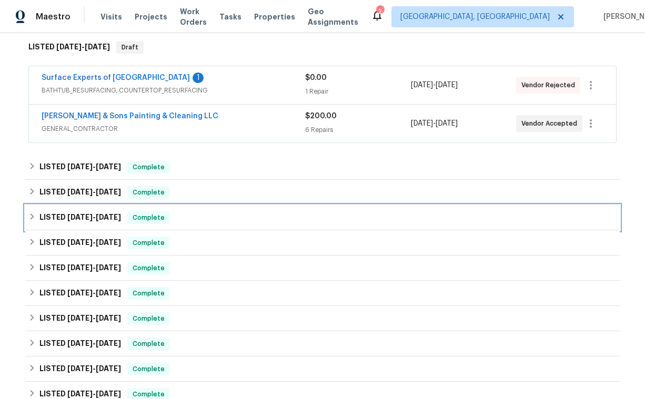
click at [89, 218] on span "[DATE]" at bounding box center [79, 217] width 25 height 7
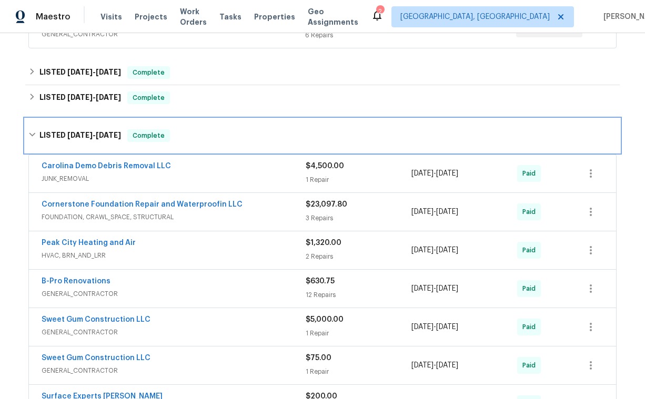
scroll to position [268, 0]
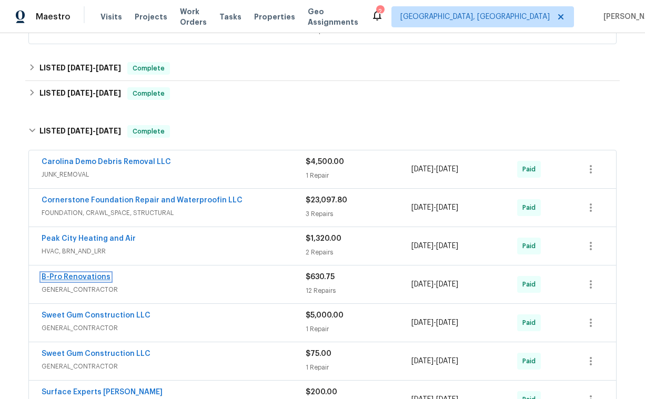
click at [86, 277] on link "B-Pro Renovations" at bounding box center [76, 277] width 69 height 7
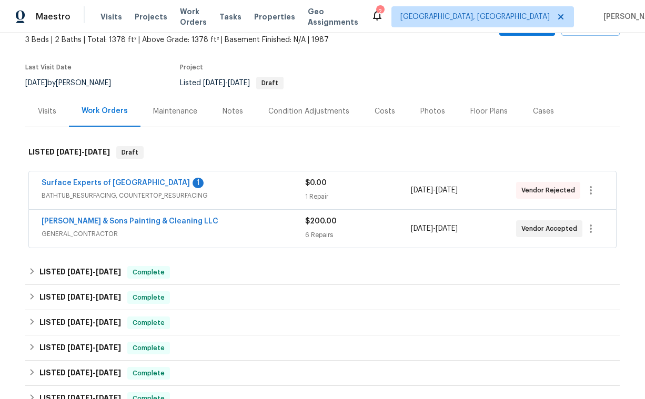
scroll to position [67, 0]
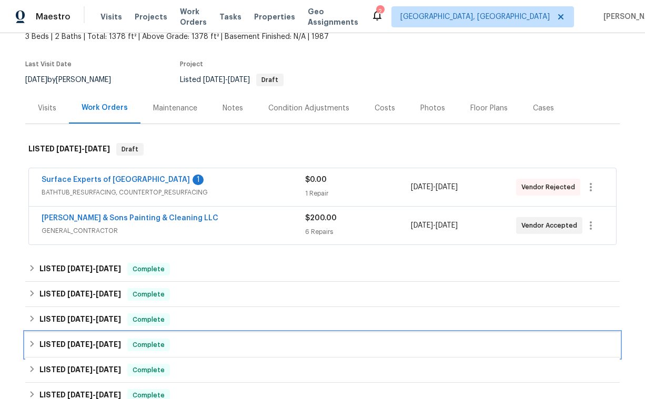
click at [93, 339] on h6 "LISTED 3/6/25 - 3/7/25" at bounding box center [80, 345] width 82 height 13
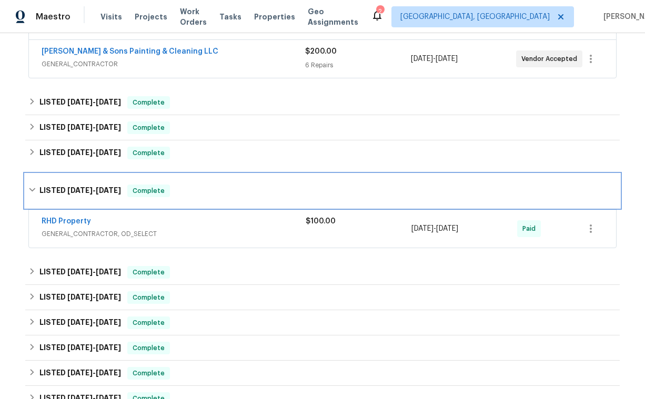
scroll to position [237, 0]
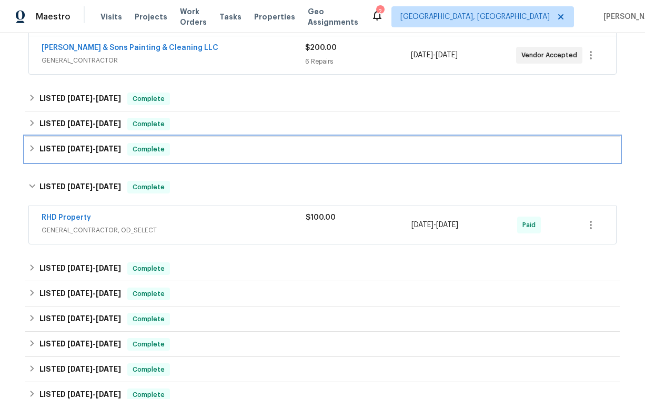
click at [85, 155] on h6 "LISTED 3/26/25 - 4/25/25" at bounding box center [80, 149] width 82 height 13
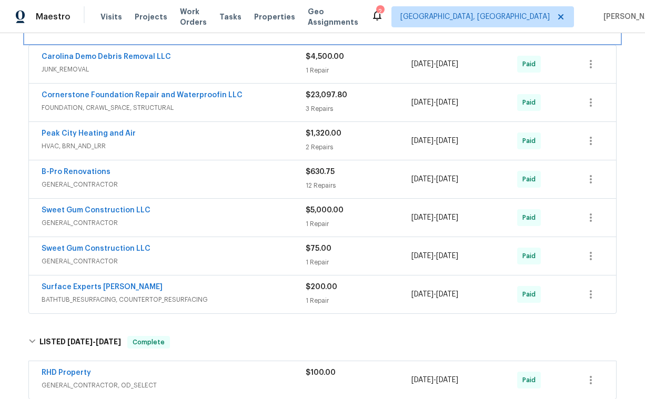
scroll to position [380, 0]
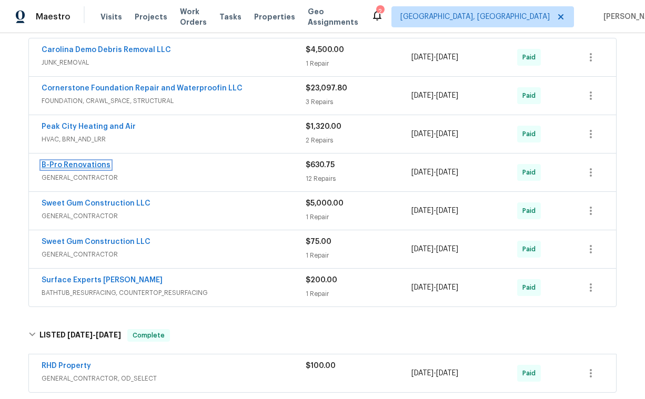
click at [88, 165] on link "B-Pro Renovations" at bounding box center [76, 165] width 69 height 7
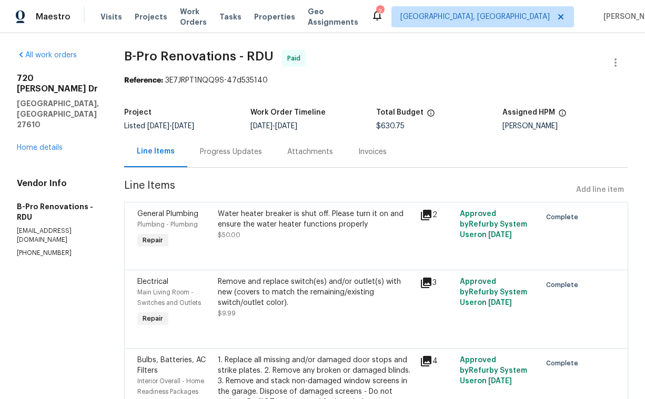
click at [237, 154] on div "Progress Updates" at bounding box center [231, 152] width 62 height 11
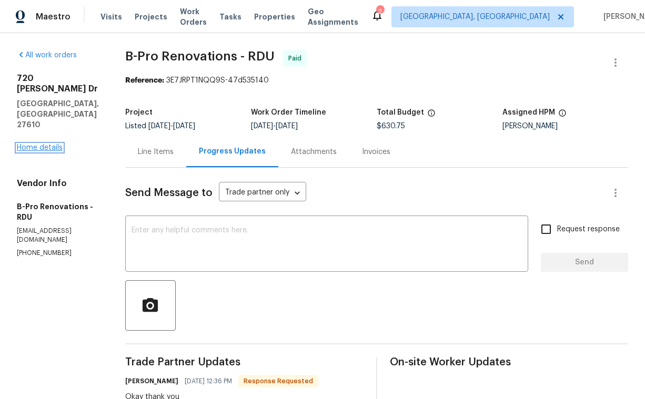
click at [37, 144] on link "Home details" at bounding box center [40, 147] width 46 height 7
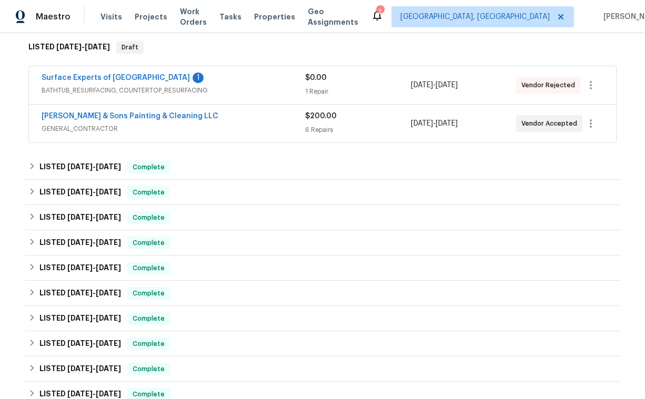
scroll to position [175, 0]
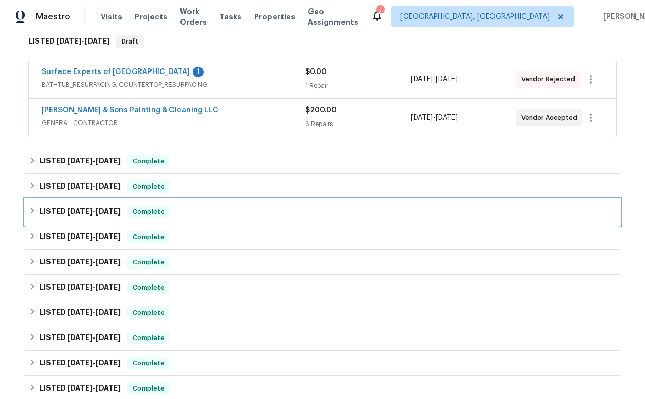
click at [104, 204] on div "LISTED [DATE] - [DATE] Complete" at bounding box center [322, 211] width 595 height 25
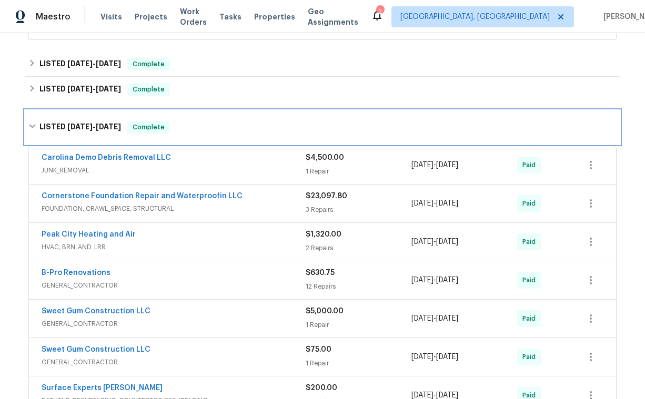
scroll to position [276, 0]
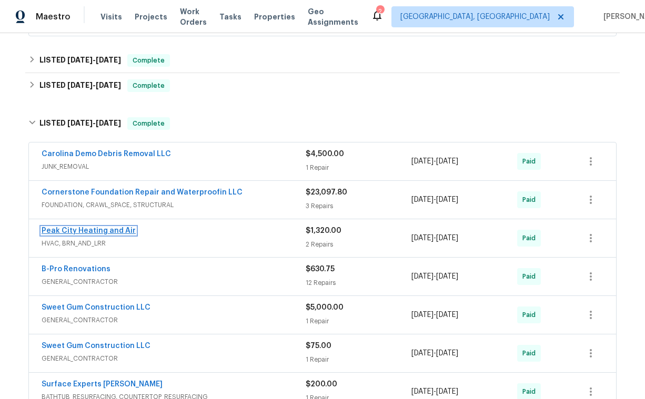
click at [125, 230] on link "Peak City Heating and Air" at bounding box center [89, 230] width 94 height 7
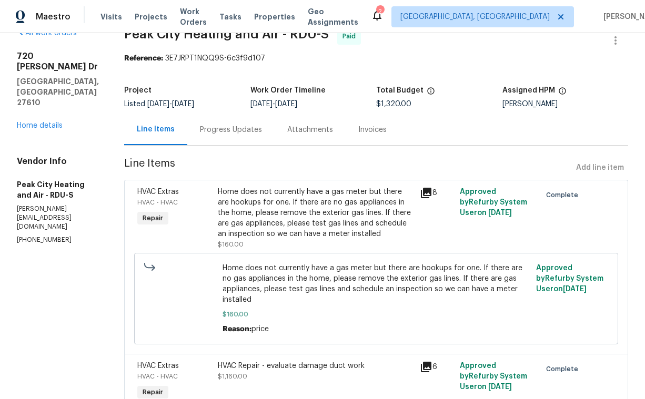
scroll to position [9, 0]
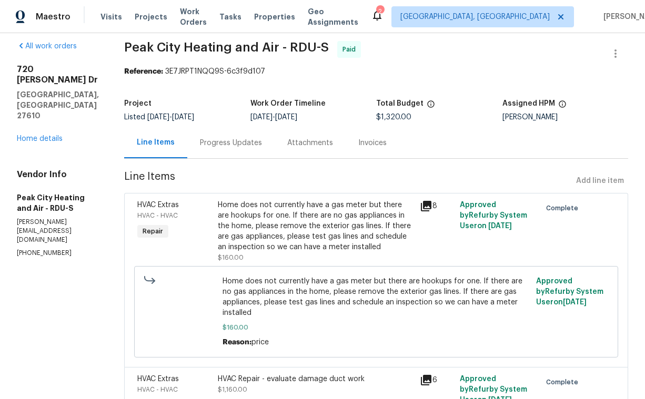
click at [206, 142] on div "Progress Updates" at bounding box center [231, 143] width 62 height 11
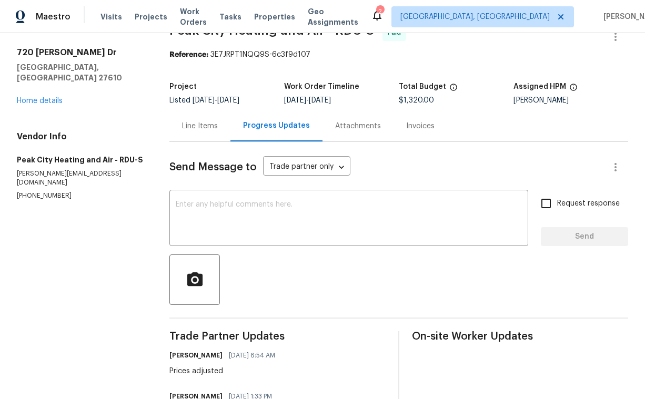
scroll to position [25, 0]
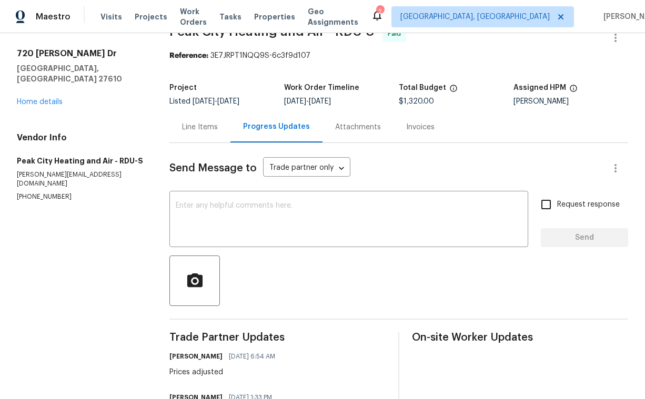
click at [363, 124] on div "Attachments" at bounding box center [358, 127] width 46 height 11
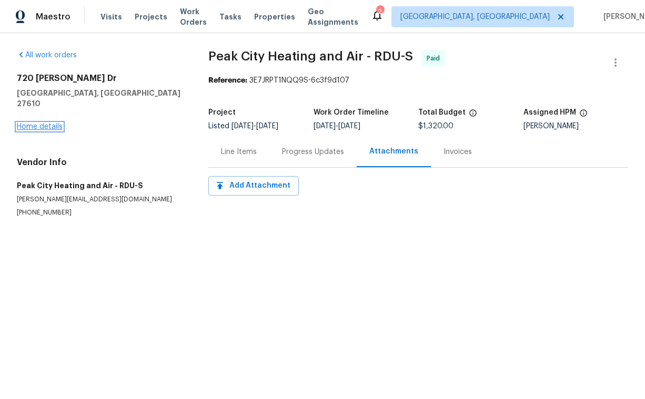
click at [34, 123] on link "Home details" at bounding box center [40, 126] width 46 height 7
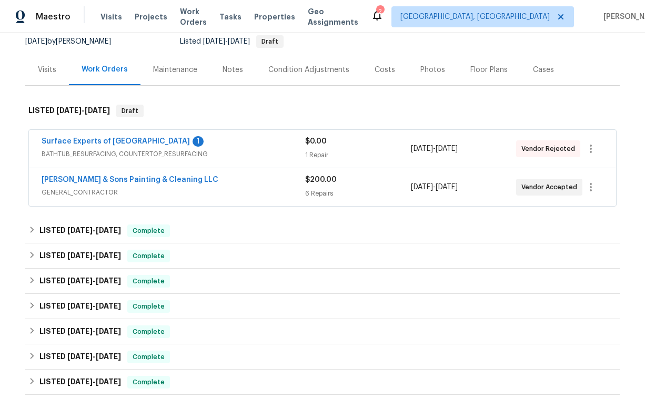
scroll to position [119, 0]
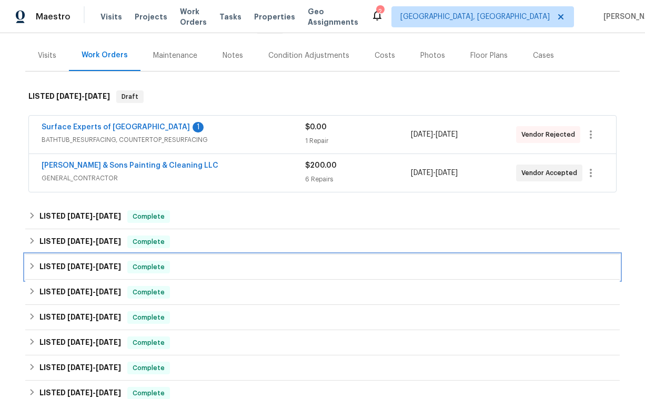
click at [103, 267] on span "[DATE]" at bounding box center [108, 266] width 25 height 7
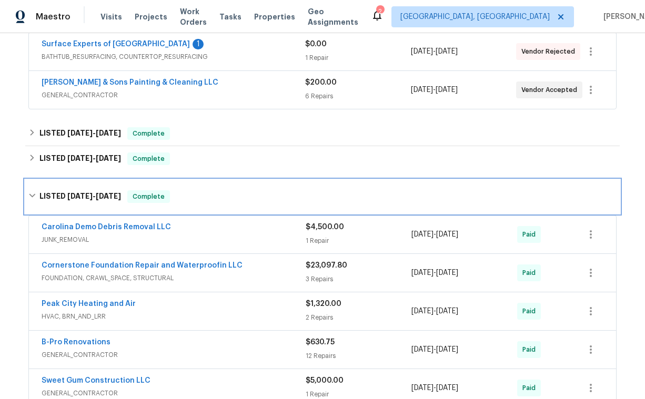
scroll to position [204, 0]
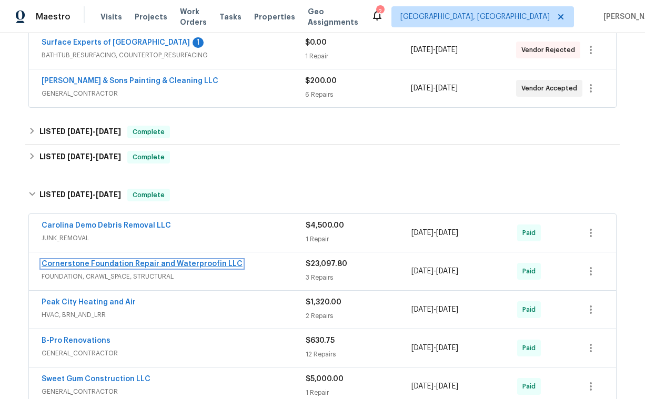
click at [100, 264] on link "Cornerstone Foundation Repair and Waterproofin LLC" at bounding box center [142, 263] width 201 height 7
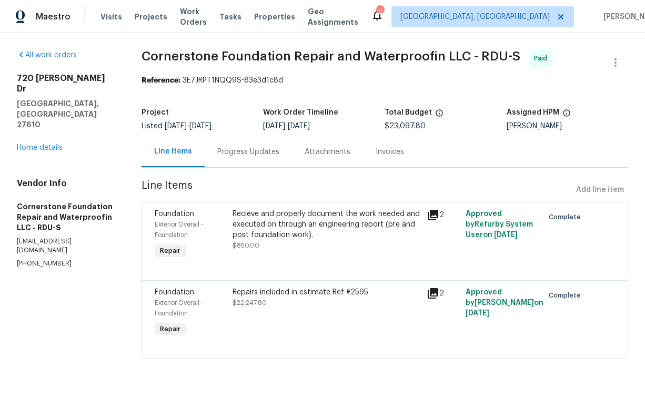
click at [333, 154] on div "Attachments" at bounding box center [328, 152] width 46 height 11
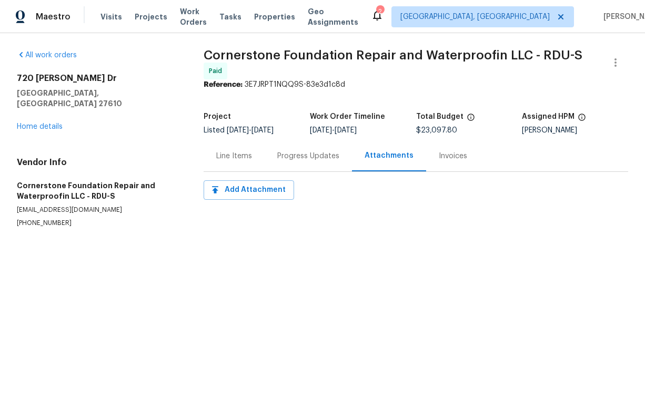
click at [322, 156] on div "Progress Updates" at bounding box center [308, 156] width 62 height 11
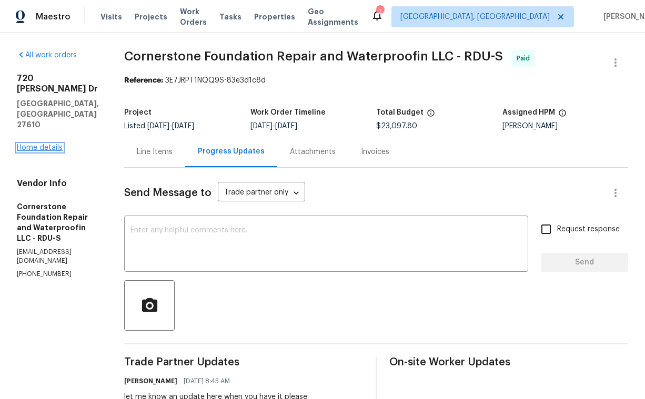
click at [57, 144] on link "Home details" at bounding box center [40, 147] width 46 height 7
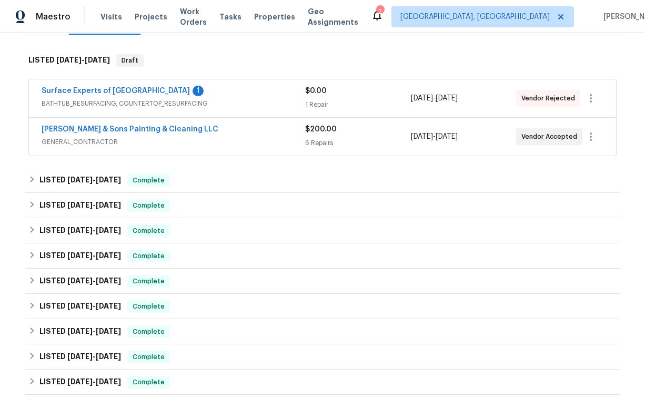
scroll to position [157, 0]
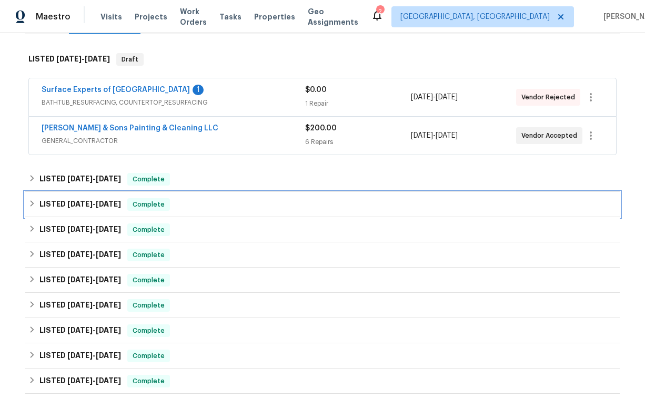
click at [82, 202] on span "[DATE]" at bounding box center [79, 204] width 25 height 7
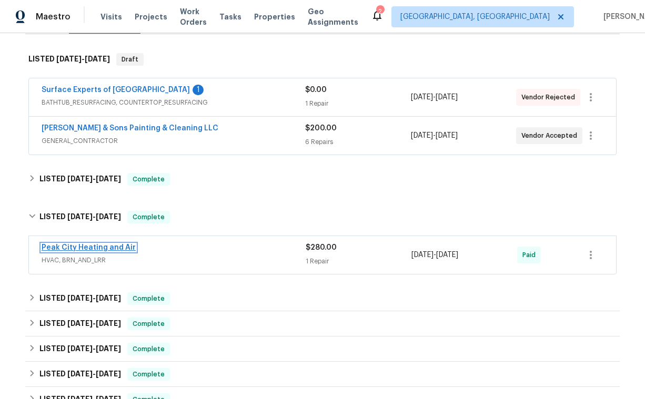
click at [85, 248] on link "Peak City Heating and Air" at bounding box center [89, 247] width 94 height 7
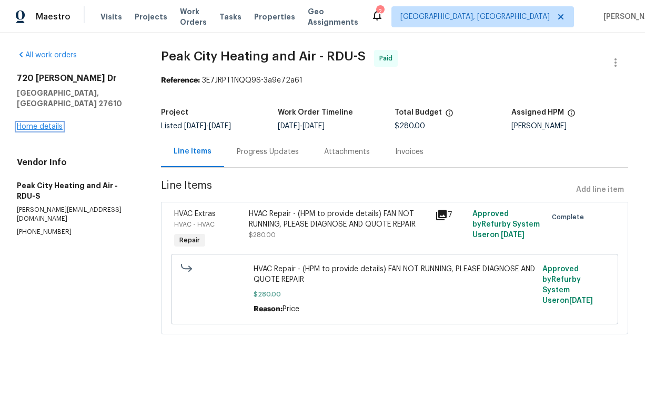
click at [37, 123] on link "Home details" at bounding box center [40, 126] width 46 height 7
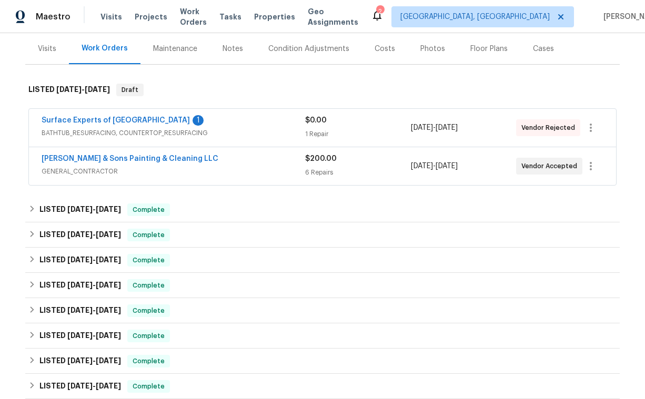
scroll to position [138, 0]
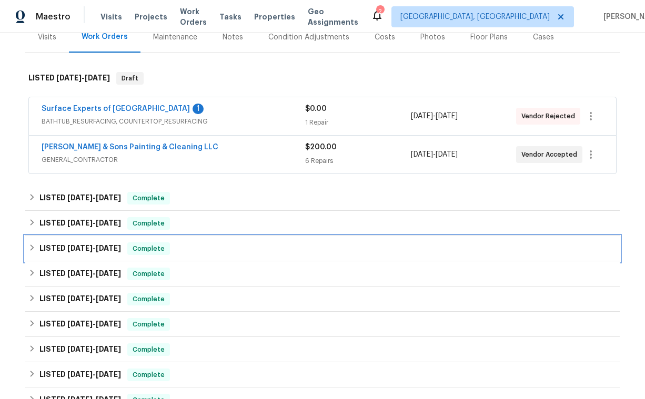
click at [76, 248] on span "[DATE]" at bounding box center [79, 248] width 25 height 7
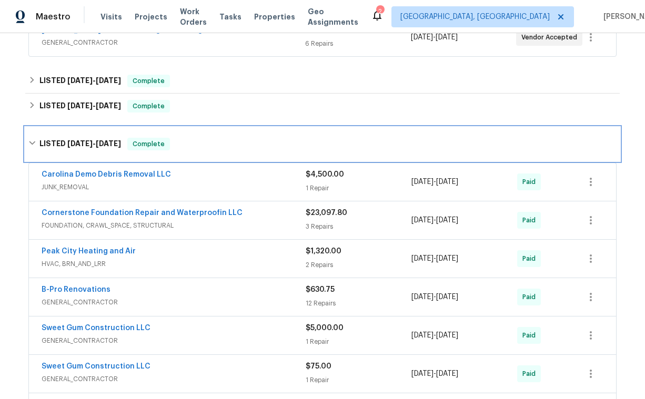
scroll to position [256, 0]
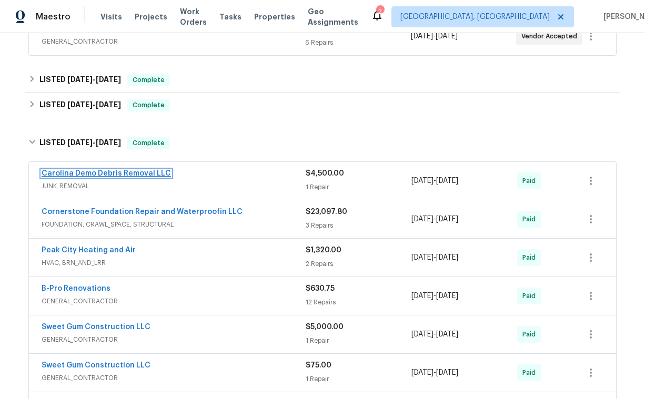
click at [123, 173] on link "Carolina Demo Debris Removal LLC" at bounding box center [106, 173] width 129 height 7
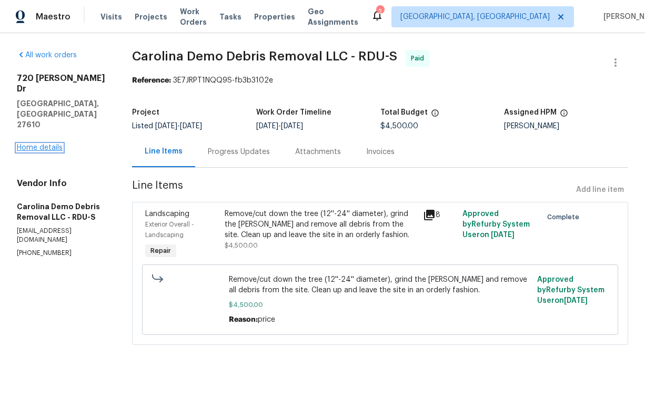
click at [52, 144] on link "Home details" at bounding box center [40, 147] width 46 height 7
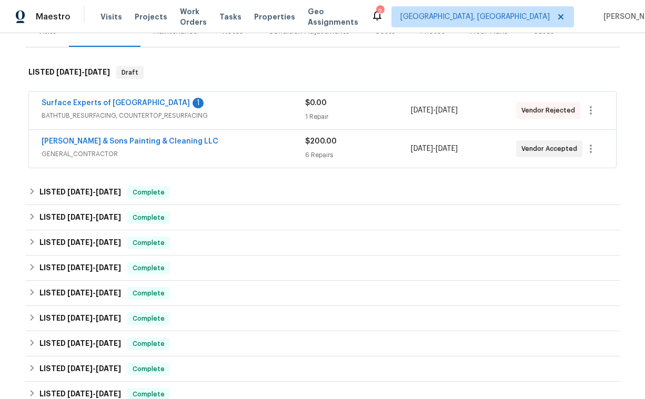
scroll to position [146, 0]
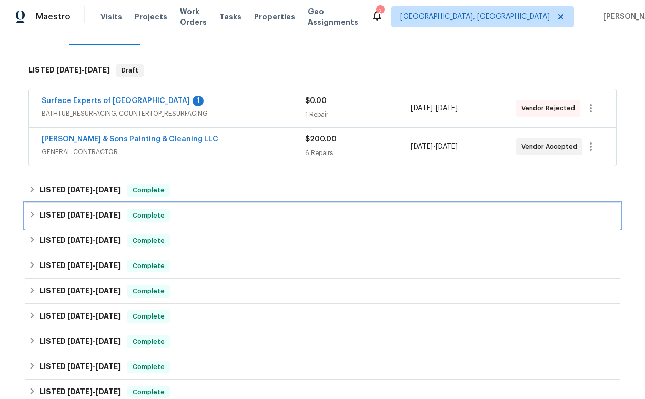
click at [93, 217] on span "5/21/25 - 5/26/25" at bounding box center [94, 215] width 54 height 7
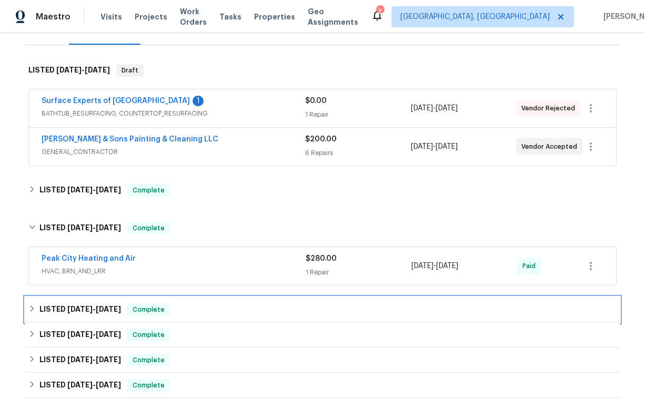
click at [82, 312] on span "[DATE]" at bounding box center [79, 309] width 25 height 7
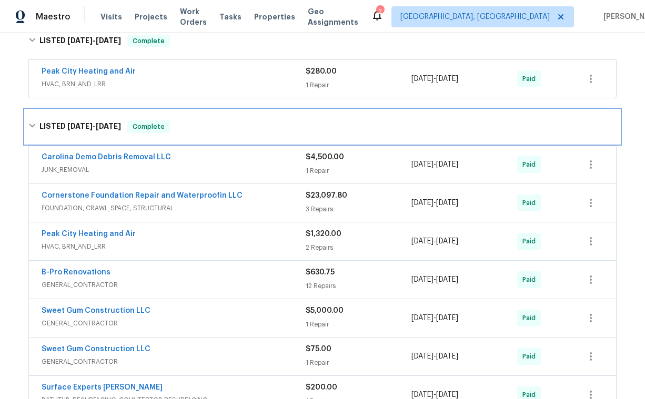
scroll to position [336, 0]
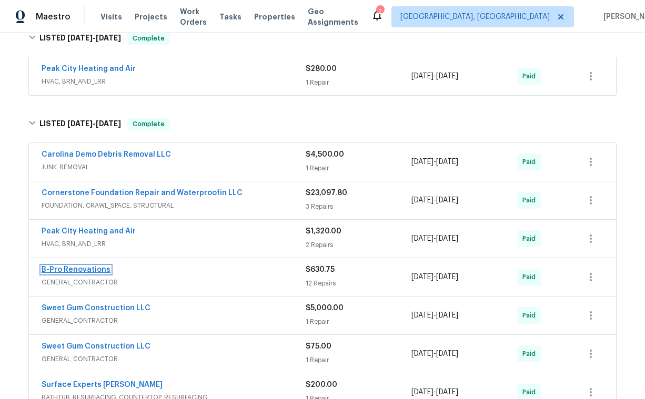
click at [86, 273] on link "B-Pro Renovations" at bounding box center [76, 269] width 69 height 7
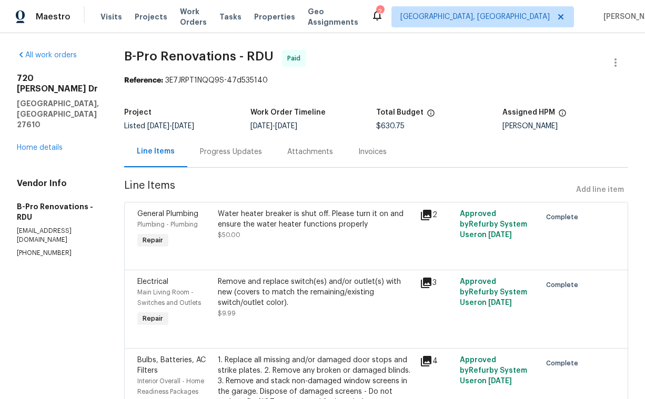
click at [37, 112] on div "[STREET_ADDRESS][PERSON_NAME][PERSON_NAME] Home details" at bounding box center [58, 113] width 82 height 80
click at [37, 144] on link "Home details" at bounding box center [40, 147] width 46 height 7
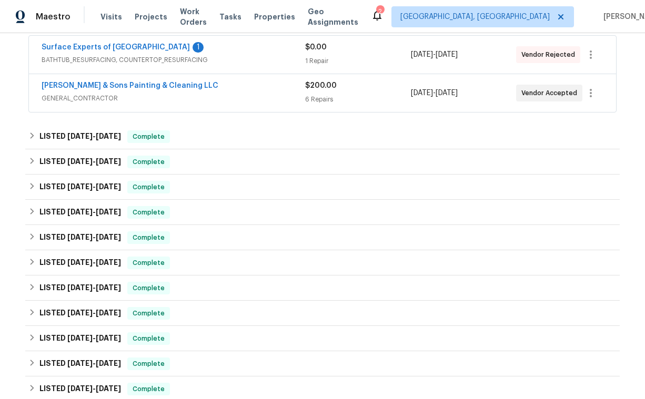
scroll to position [209, 0]
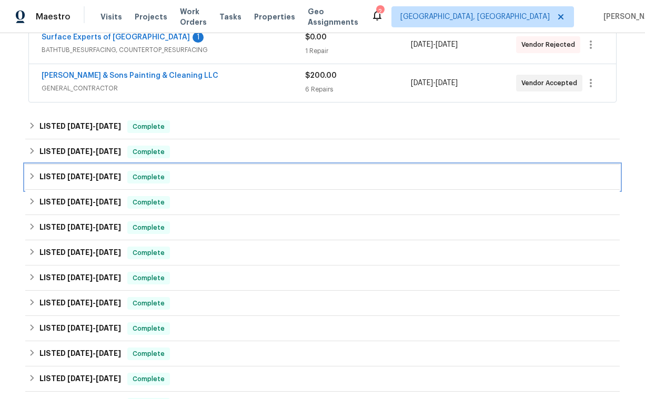
click at [97, 180] on span "3/26/25 - 4/25/25" at bounding box center [94, 176] width 54 height 7
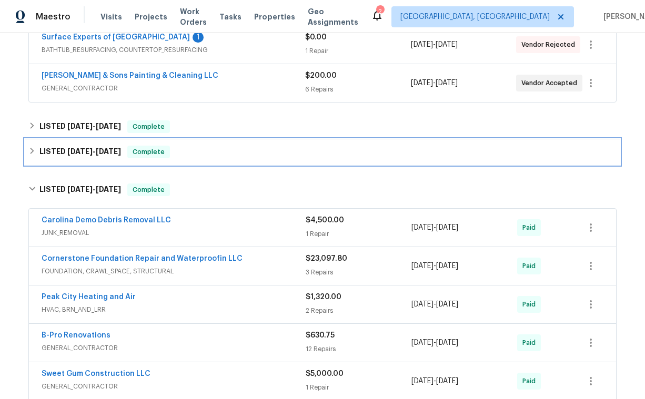
click at [97, 154] on span "5/21/25 - 5/26/25" at bounding box center [94, 151] width 54 height 7
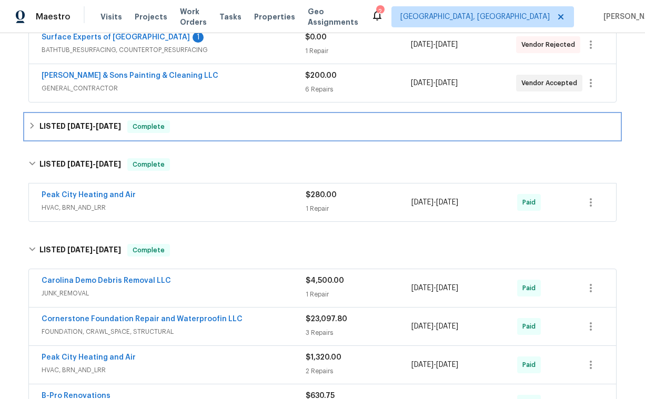
click at [87, 127] on span "[DATE]" at bounding box center [79, 126] width 25 height 7
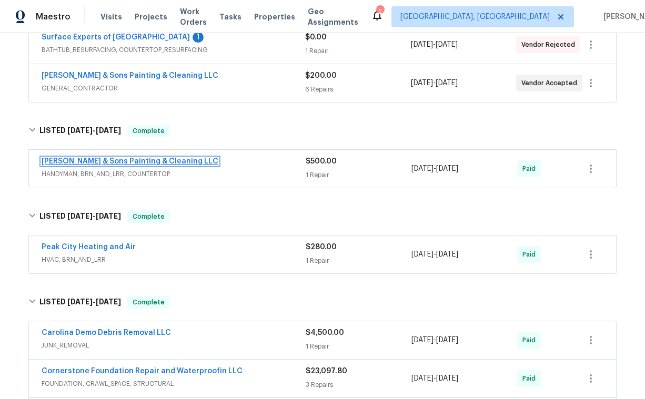
click at [104, 160] on link "[PERSON_NAME] & Sons Painting & Cleaning LLC" at bounding box center [130, 161] width 177 height 7
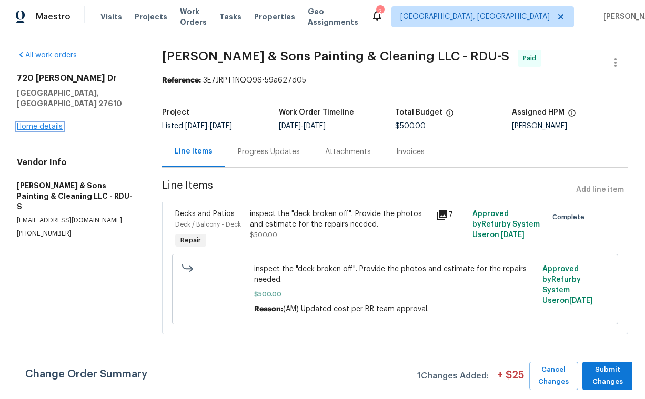
click at [61, 123] on link "Home details" at bounding box center [40, 126] width 46 height 7
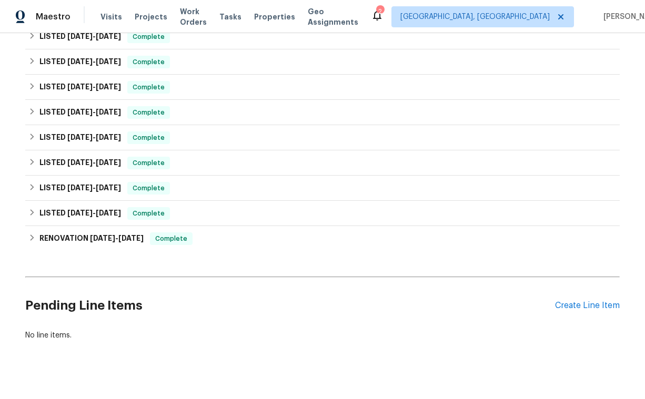
scroll to position [414, 0]
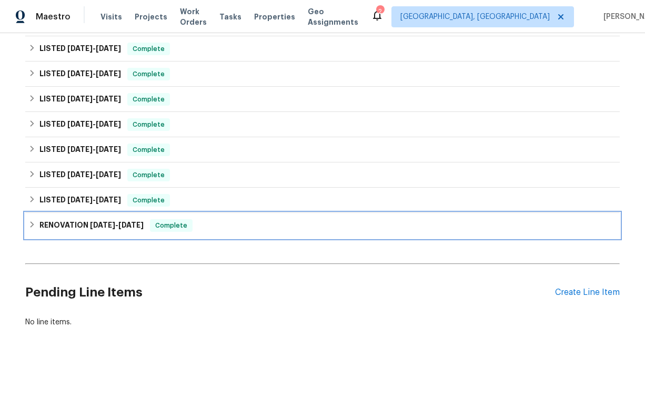
click at [105, 227] on span "[DATE]" at bounding box center [102, 225] width 25 height 7
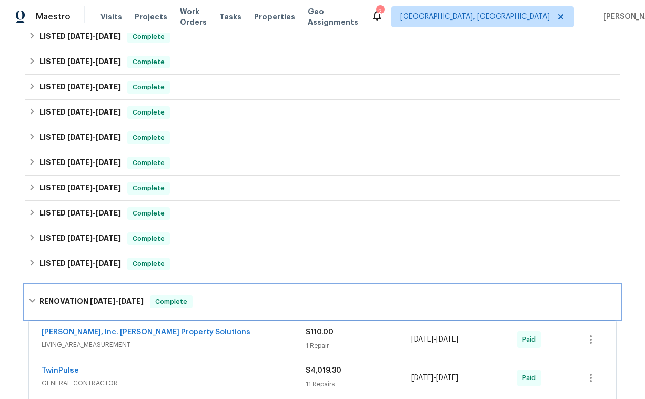
scroll to position [348, 0]
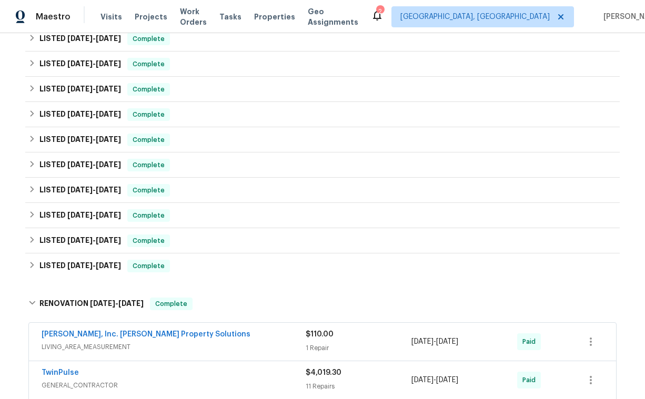
click at [115, 329] on span "[PERSON_NAME], Inc. [PERSON_NAME] Property Solutions" at bounding box center [146, 334] width 209 height 11
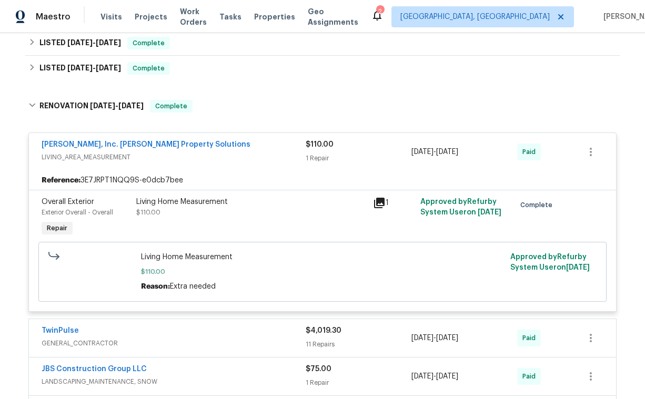
scroll to position [547, 0]
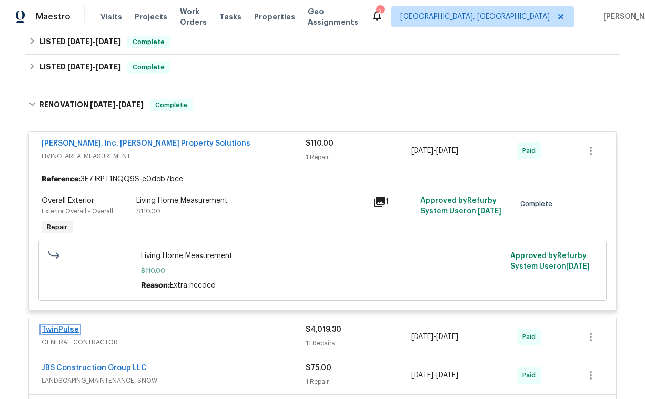
click at [69, 329] on link "TwinPulse" at bounding box center [60, 329] width 37 height 7
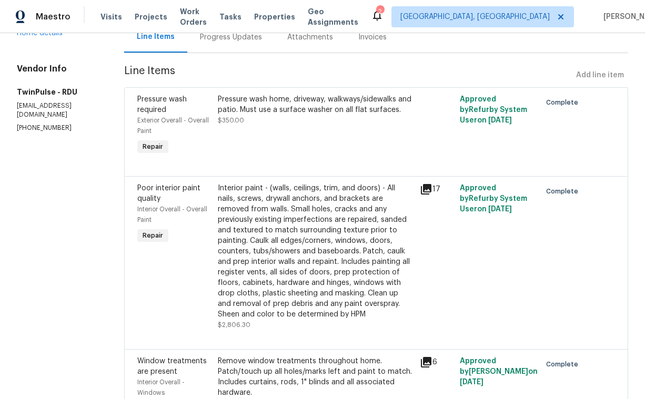
scroll to position [111, 0]
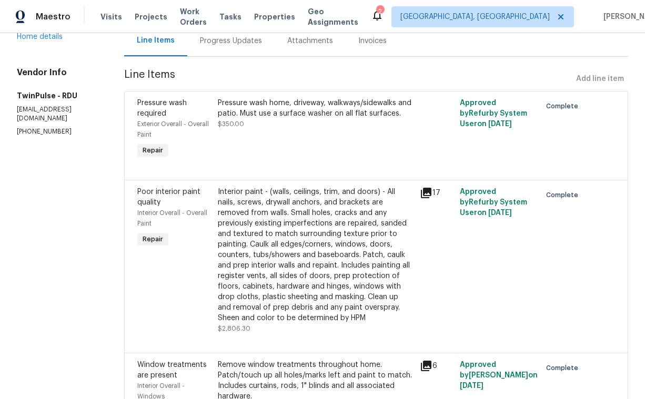
drag, startPoint x: 69, startPoint y: 329, endPoint x: 66, endPoint y: 292, distance: 37.5
